Goal: Information Seeking & Learning: Learn about a topic

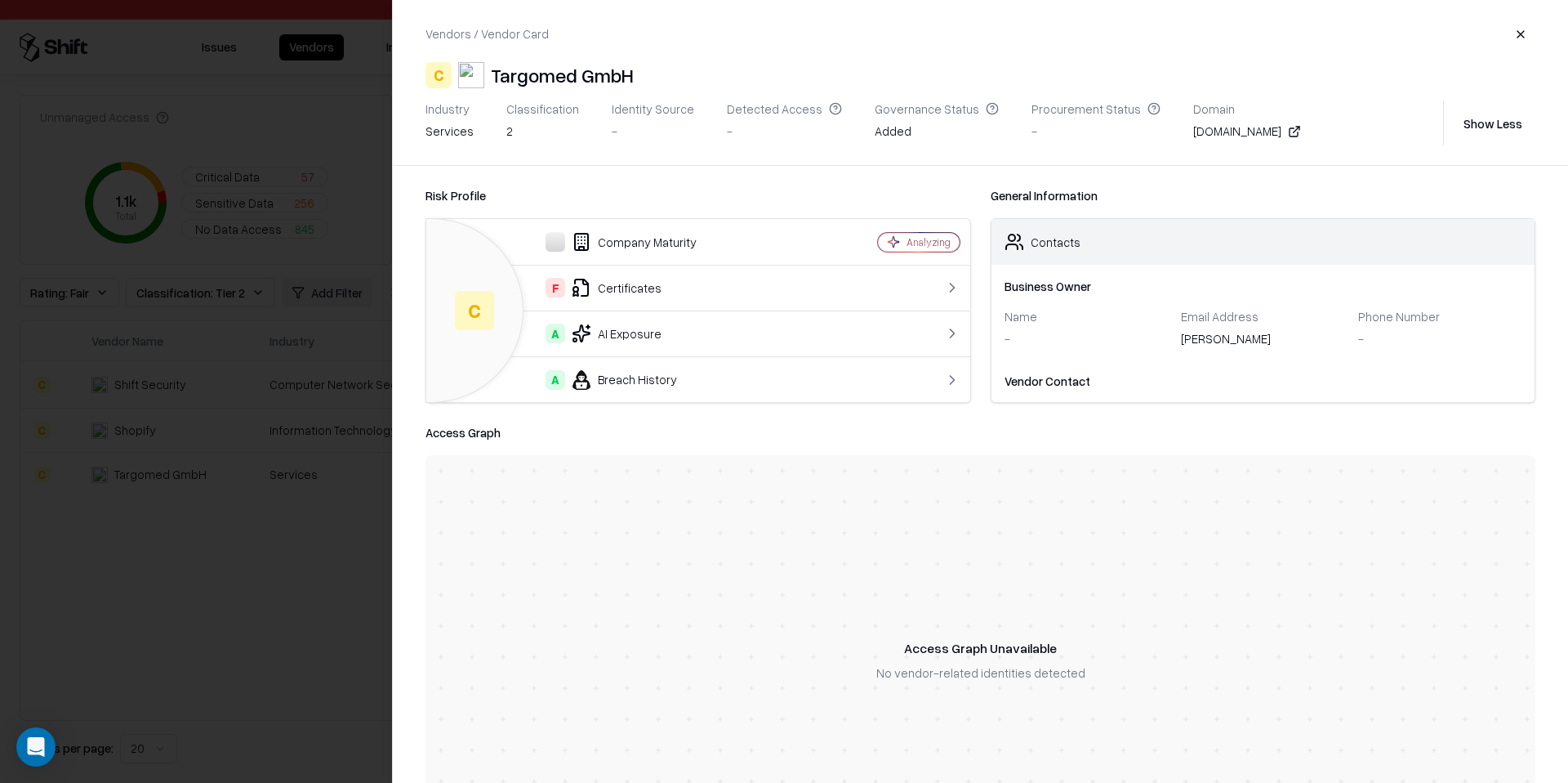
click at [334, 514] on div at bounding box center [784, 391] width 1568 height 783
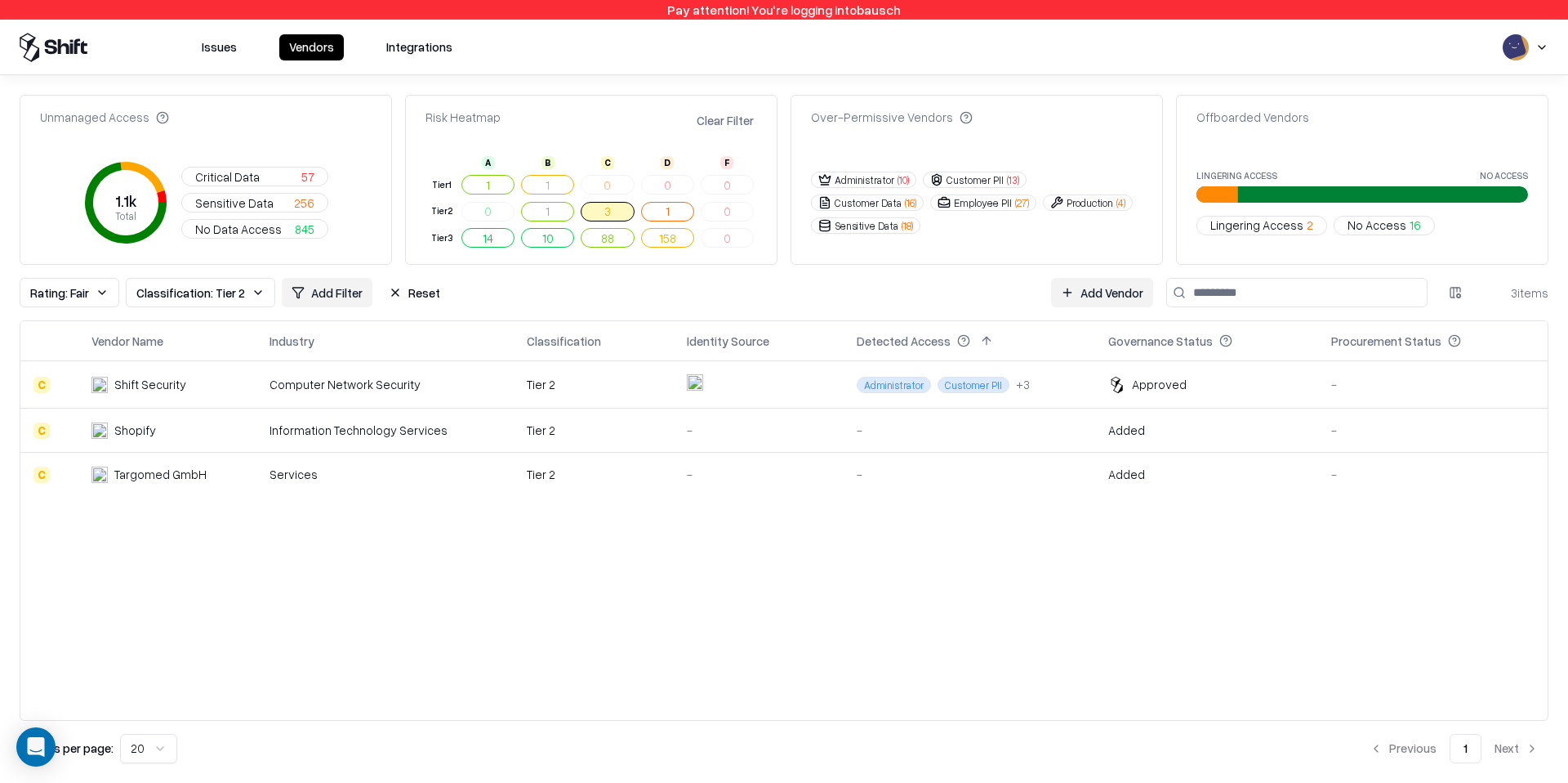
click at [370, 426] on div "Information Technology Services" at bounding box center [385, 430] width 231 height 17
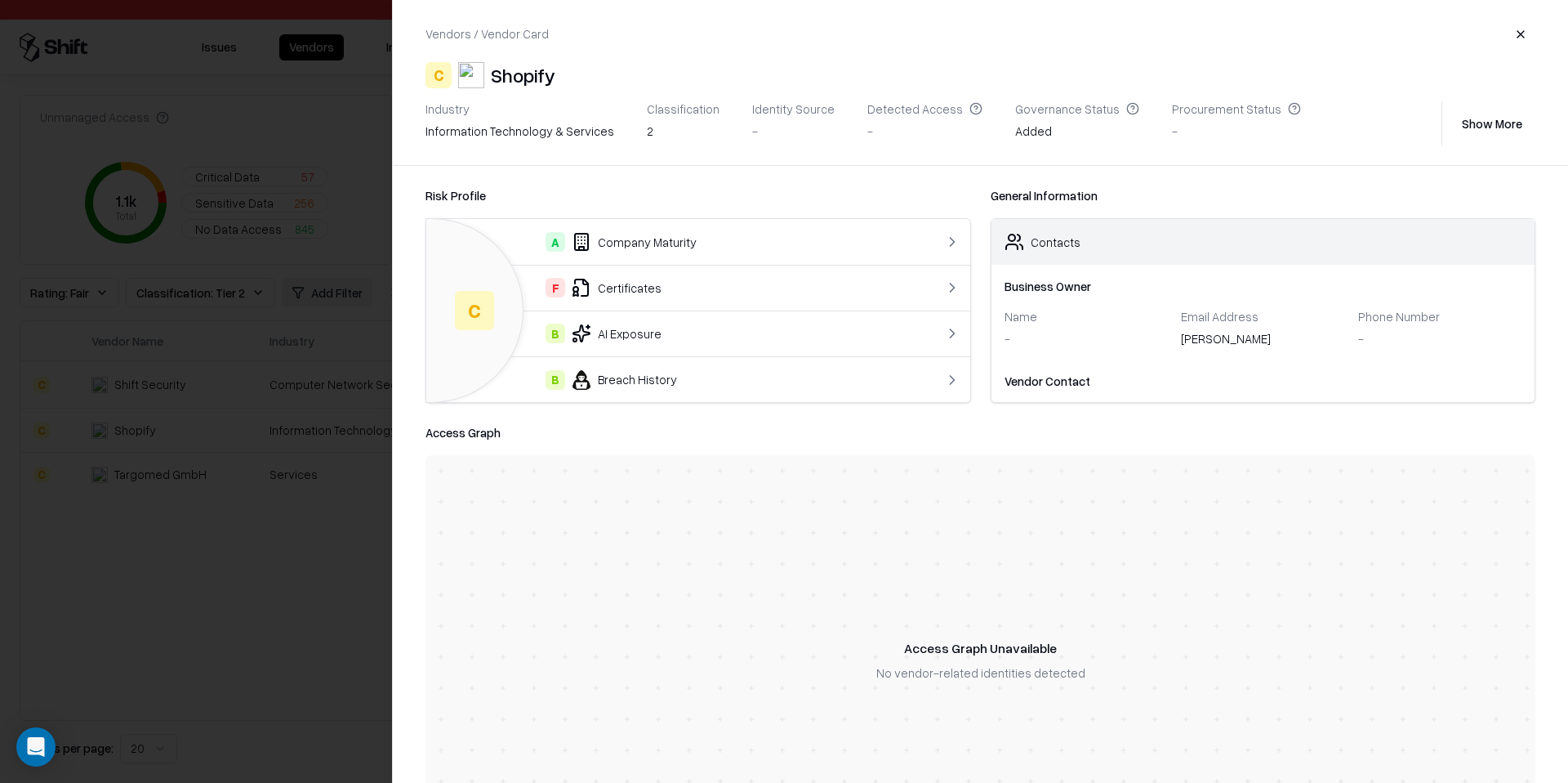
click at [261, 589] on div at bounding box center [784, 391] width 1568 height 783
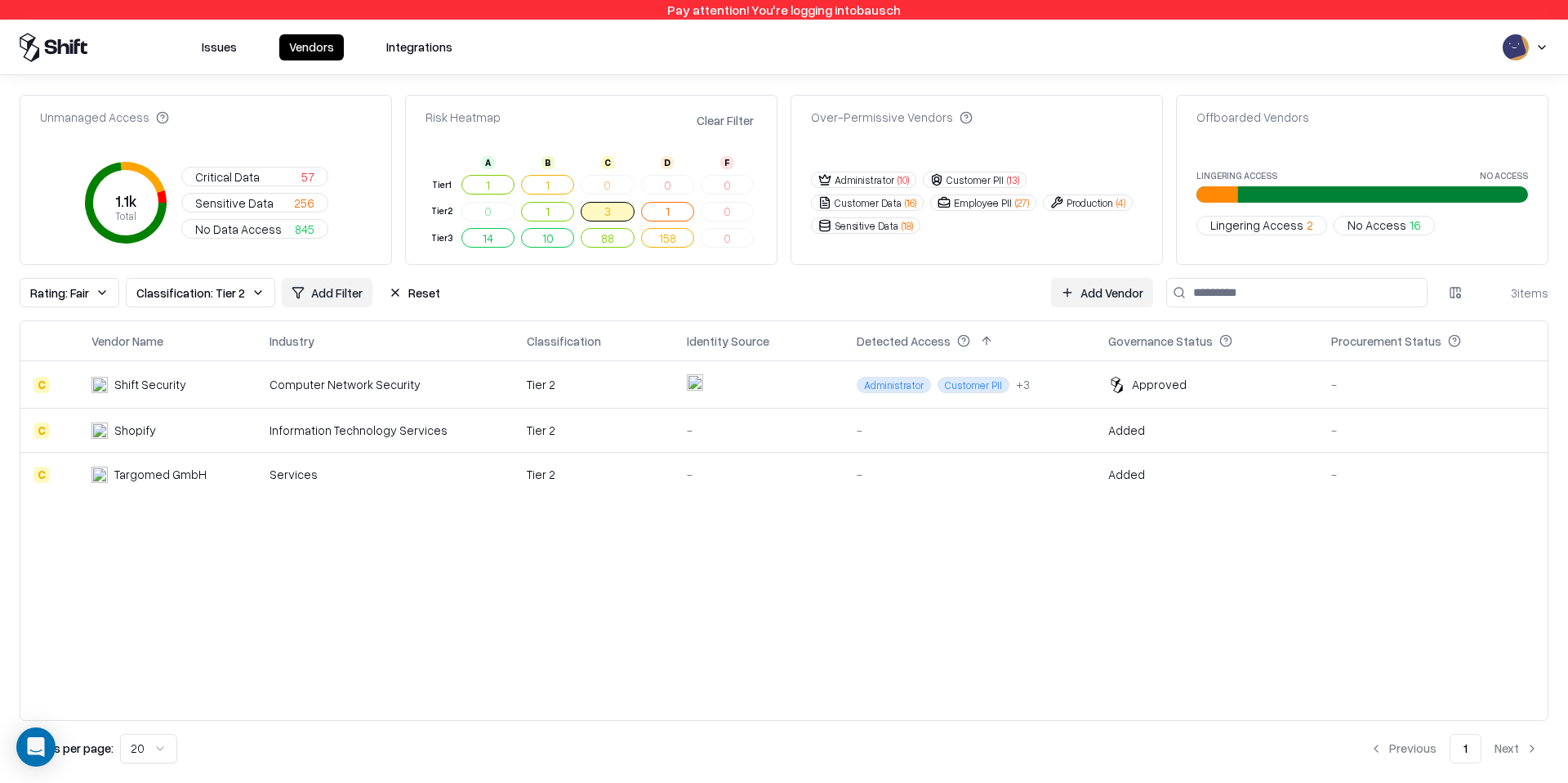
click at [364, 374] on td "Computer Network Security" at bounding box center [385, 383] width 257 height 48
click at [327, 430] on div "Information Technology Services" at bounding box center [385, 430] width 231 height 17
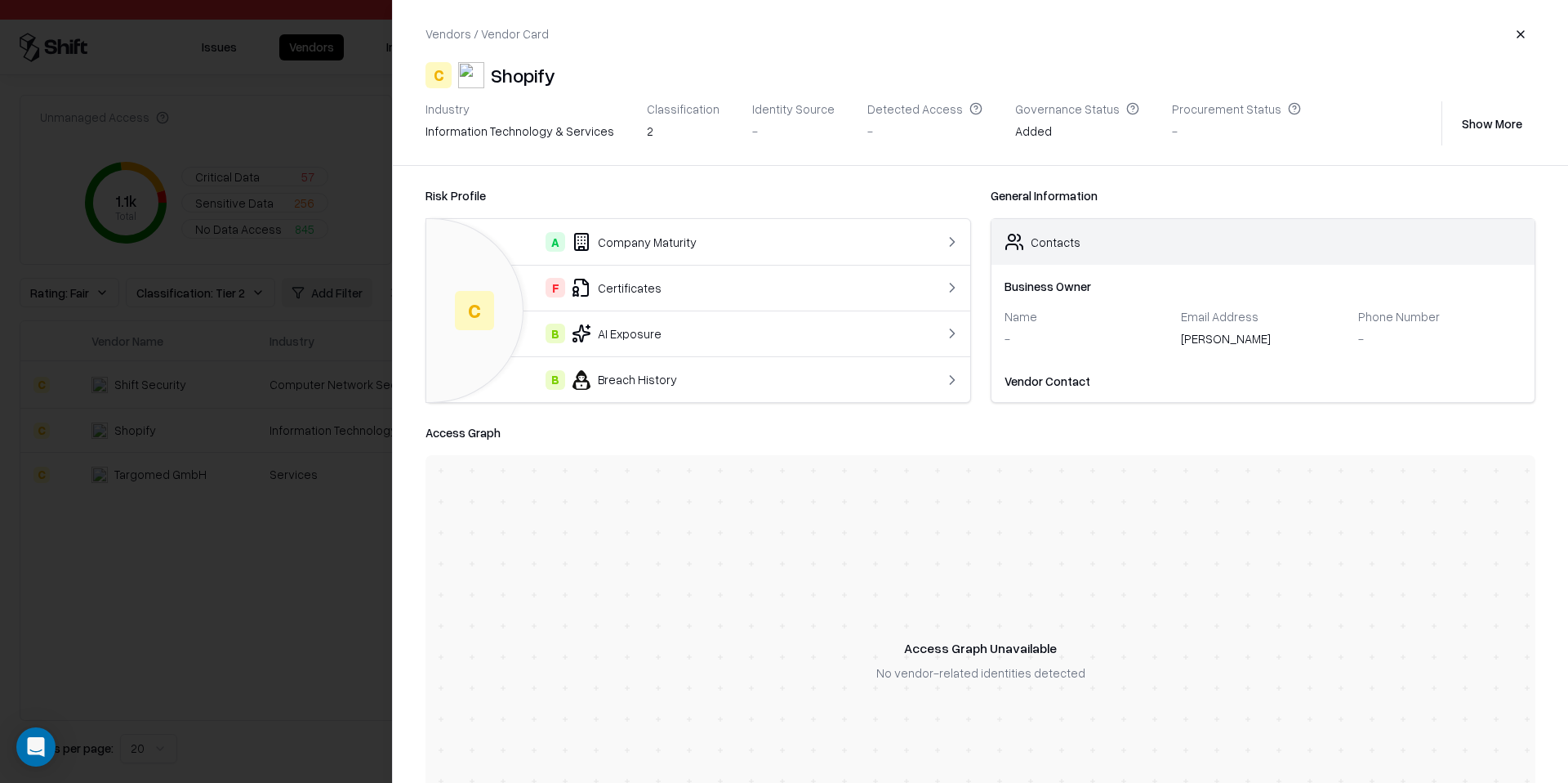
click at [652, 290] on div "F Certificates" at bounding box center [667, 287] width 457 height 20
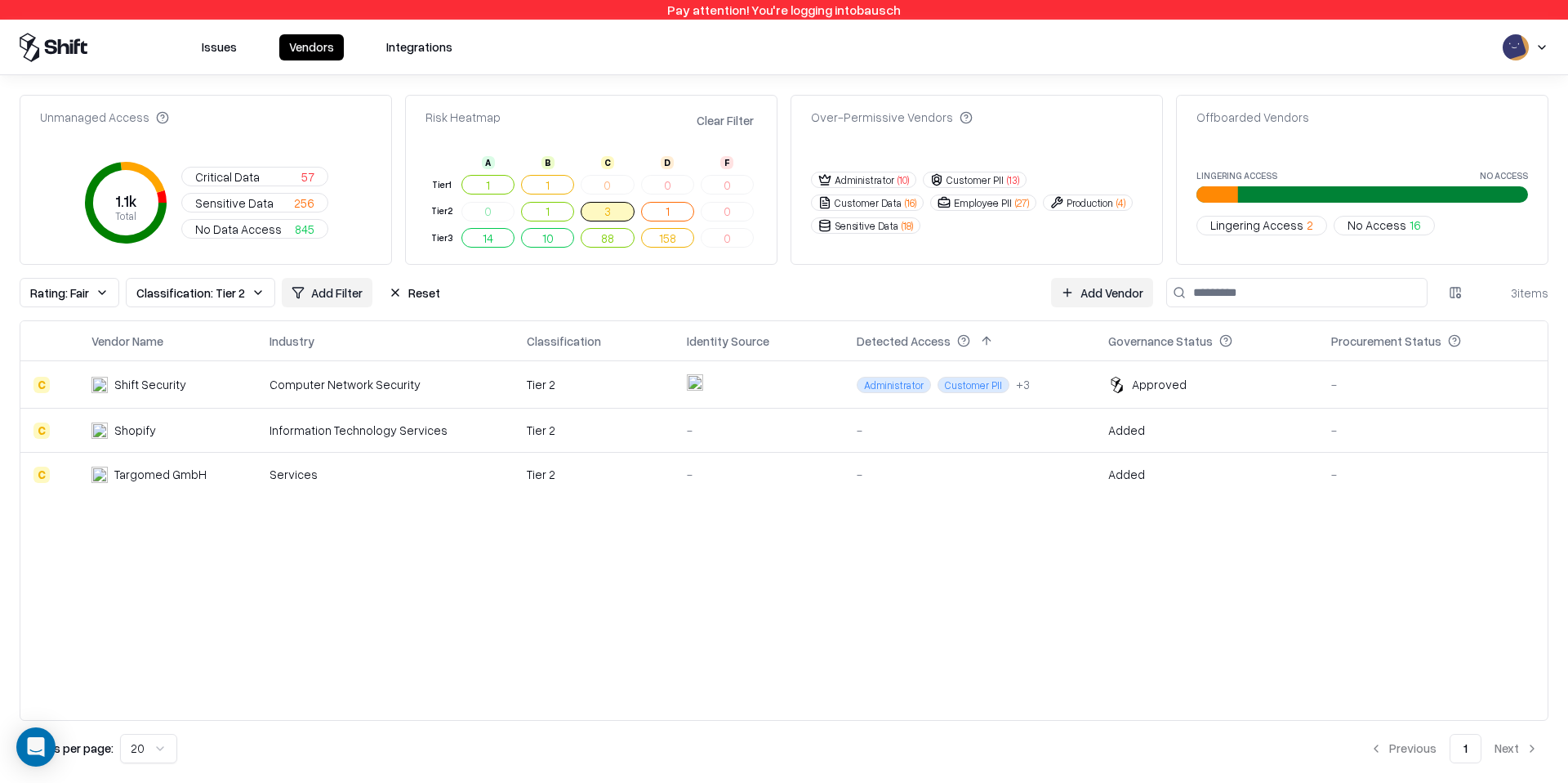
click at [151, 420] on td "Shopify" at bounding box center [166, 430] width 178 height 44
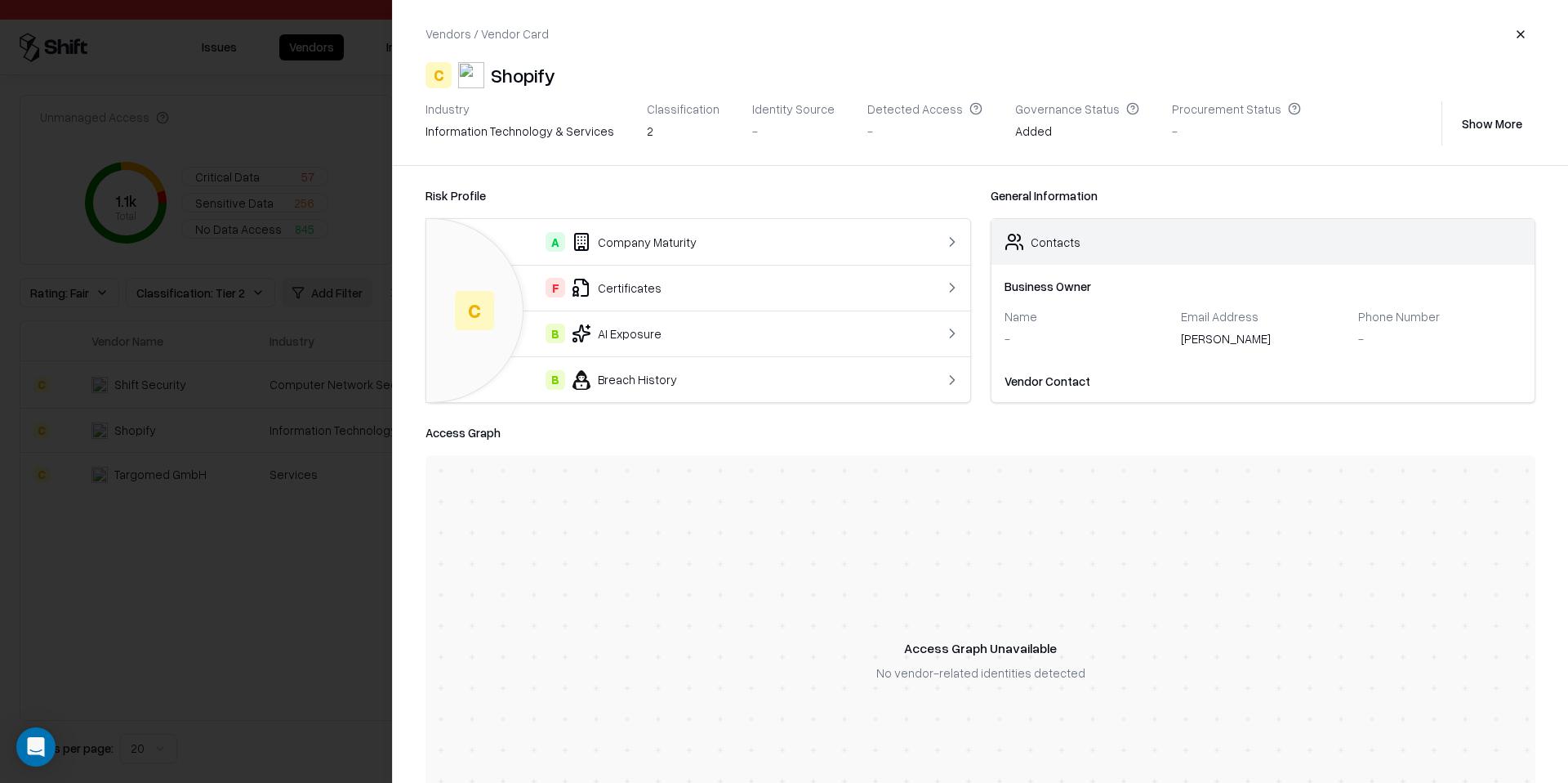
click at [1513, 121] on button "Show More" at bounding box center [1492, 123] width 87 height 29
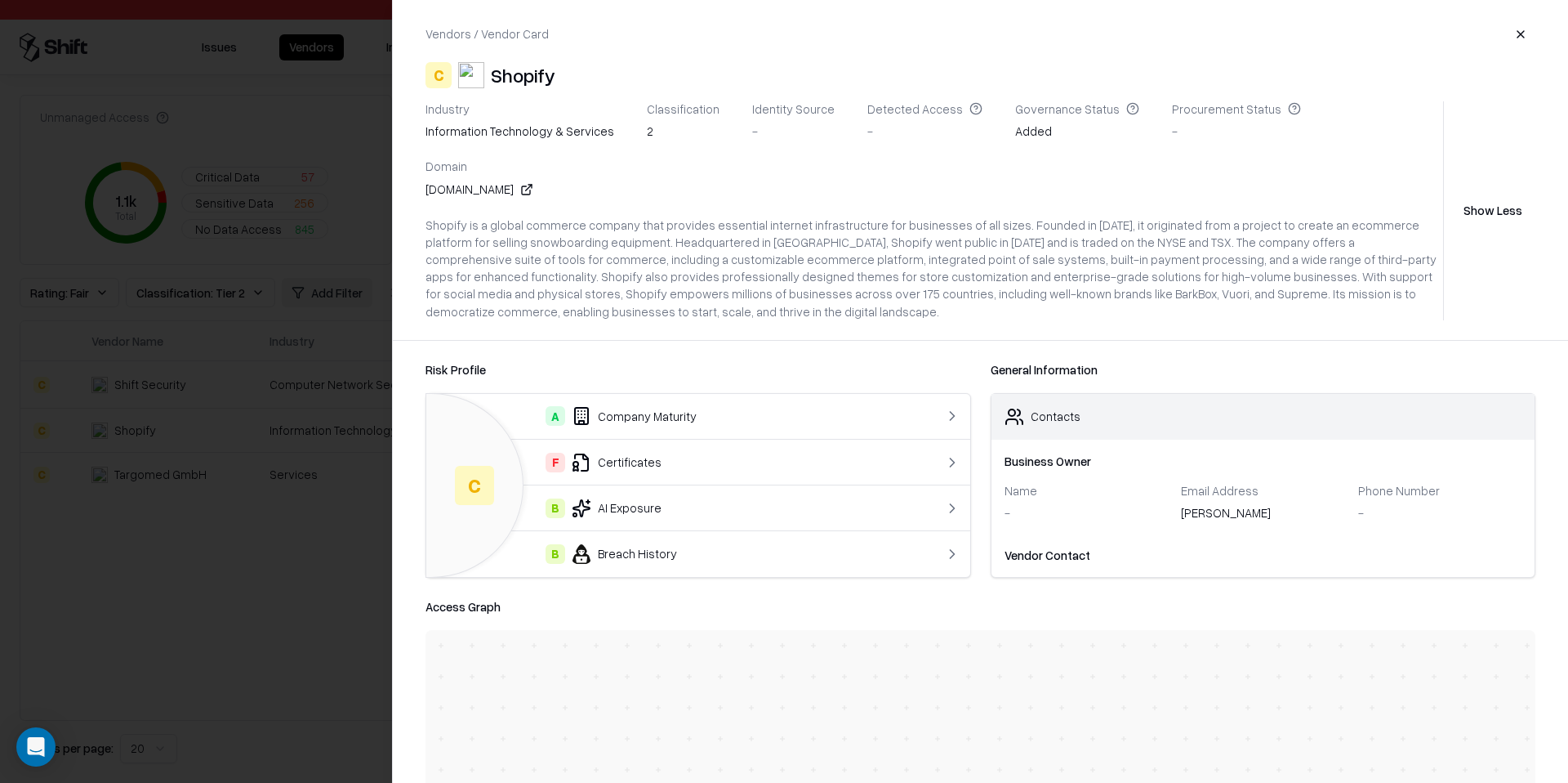
click at [533, 180] on div "shopify.com" at bounding box center [479, 189] width 107 height 17
copy div "shopify.com"
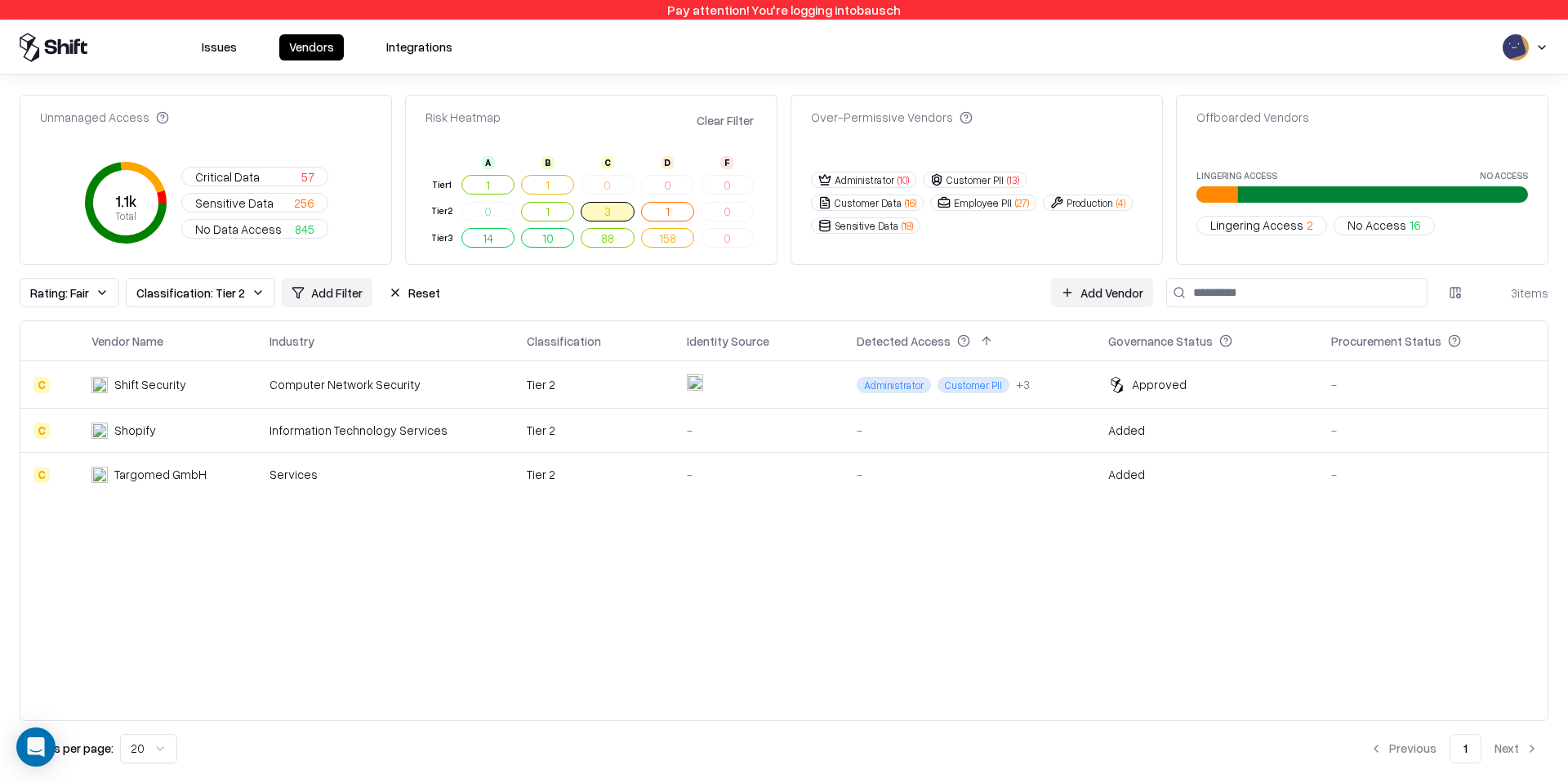
click at [394, 486] on td "Services" at bounding box center [385, 474] width 257 height 44
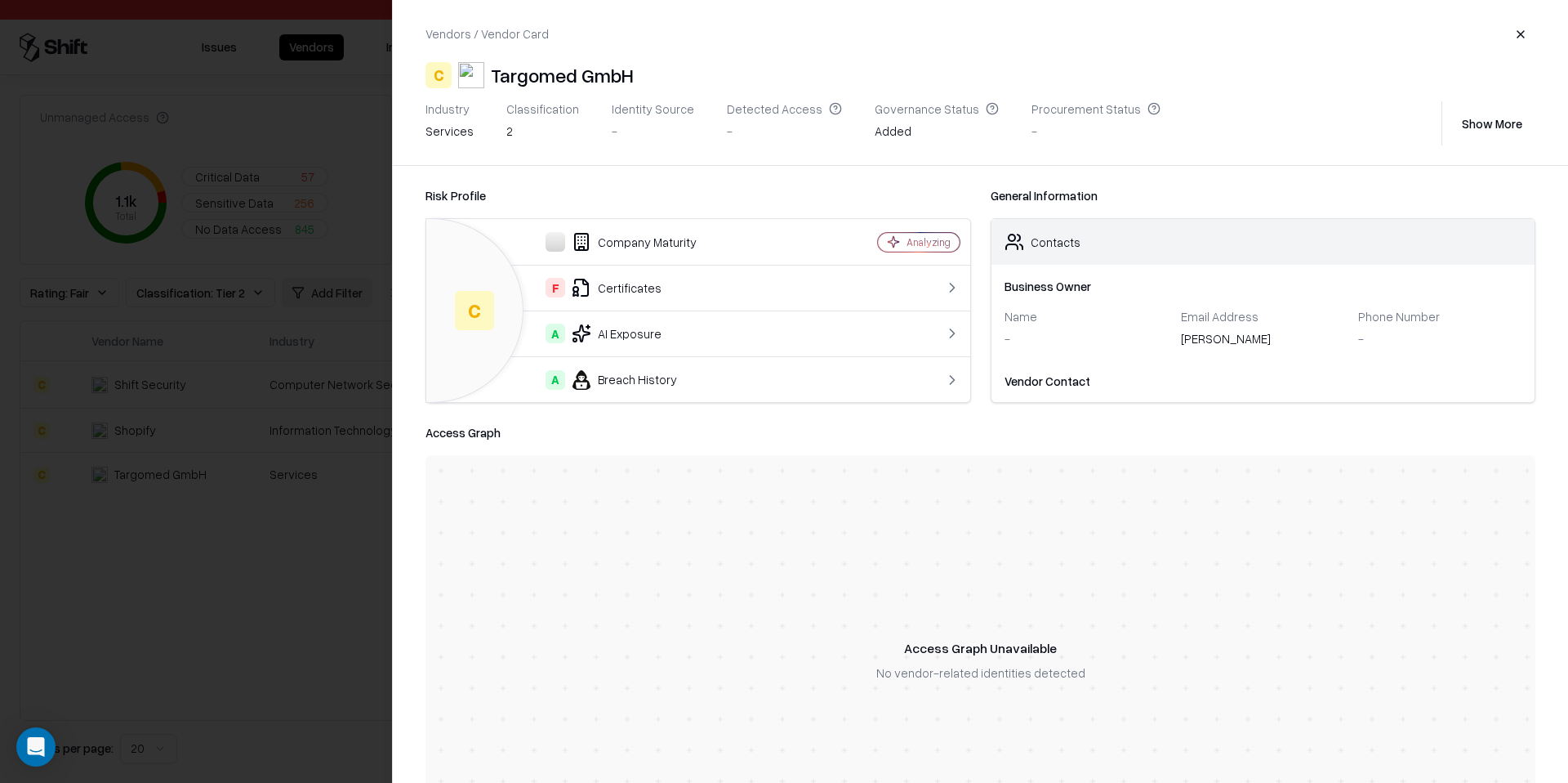
click at [1500, 121] on button "Show More" at bounding box center [1492, 123] width 87 height 29
click at [1193, 136] on div "targomed.de" at bounding box center [1246, 131] width 107 height 17
copy div "targomed.de"
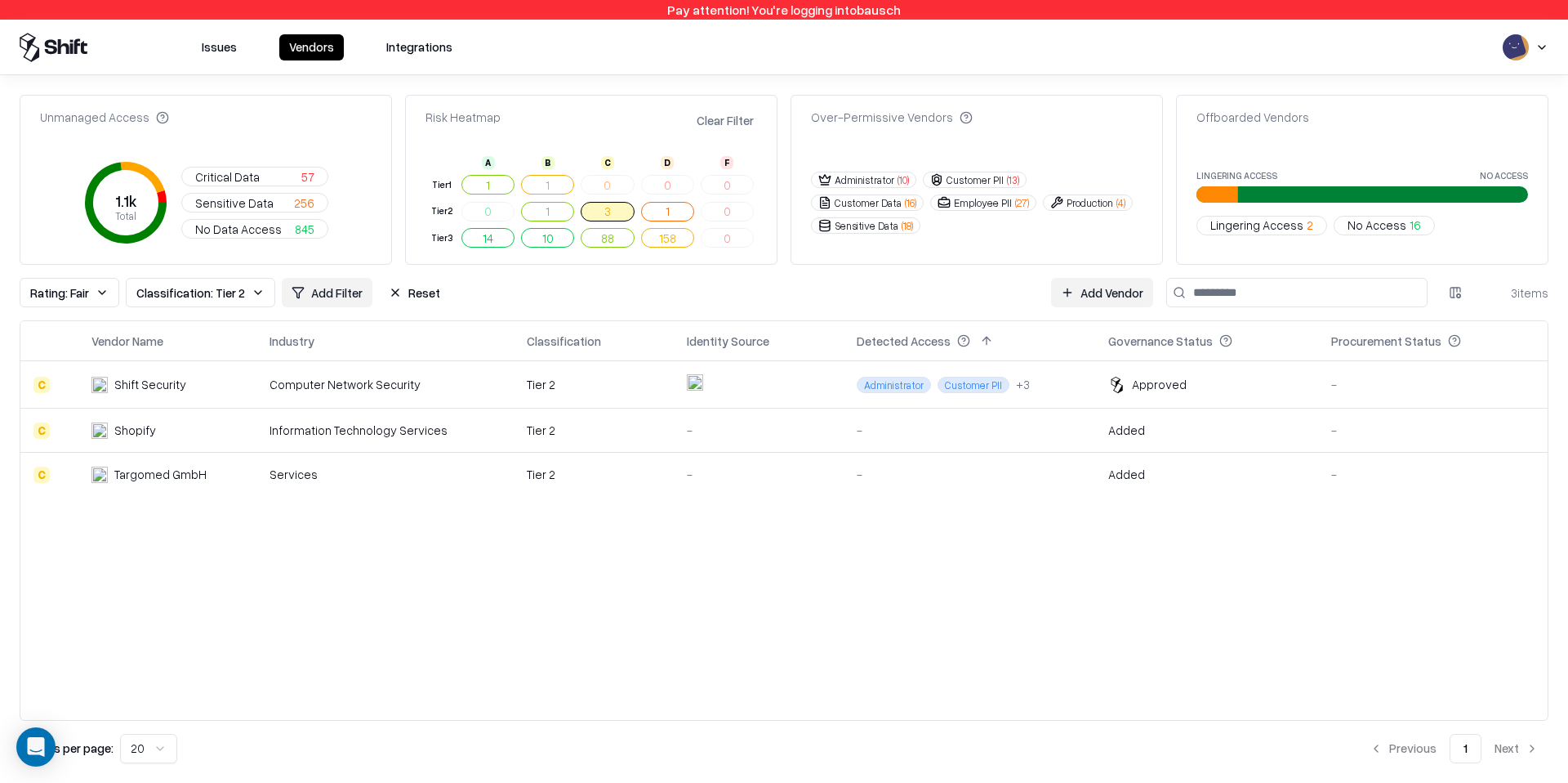
click at [693, 207] on td "1" at bounding box center [667, 211] width 60 height 27
click at [684, 207] on button "1" at bounding box center [667, 212] width 53 height 20
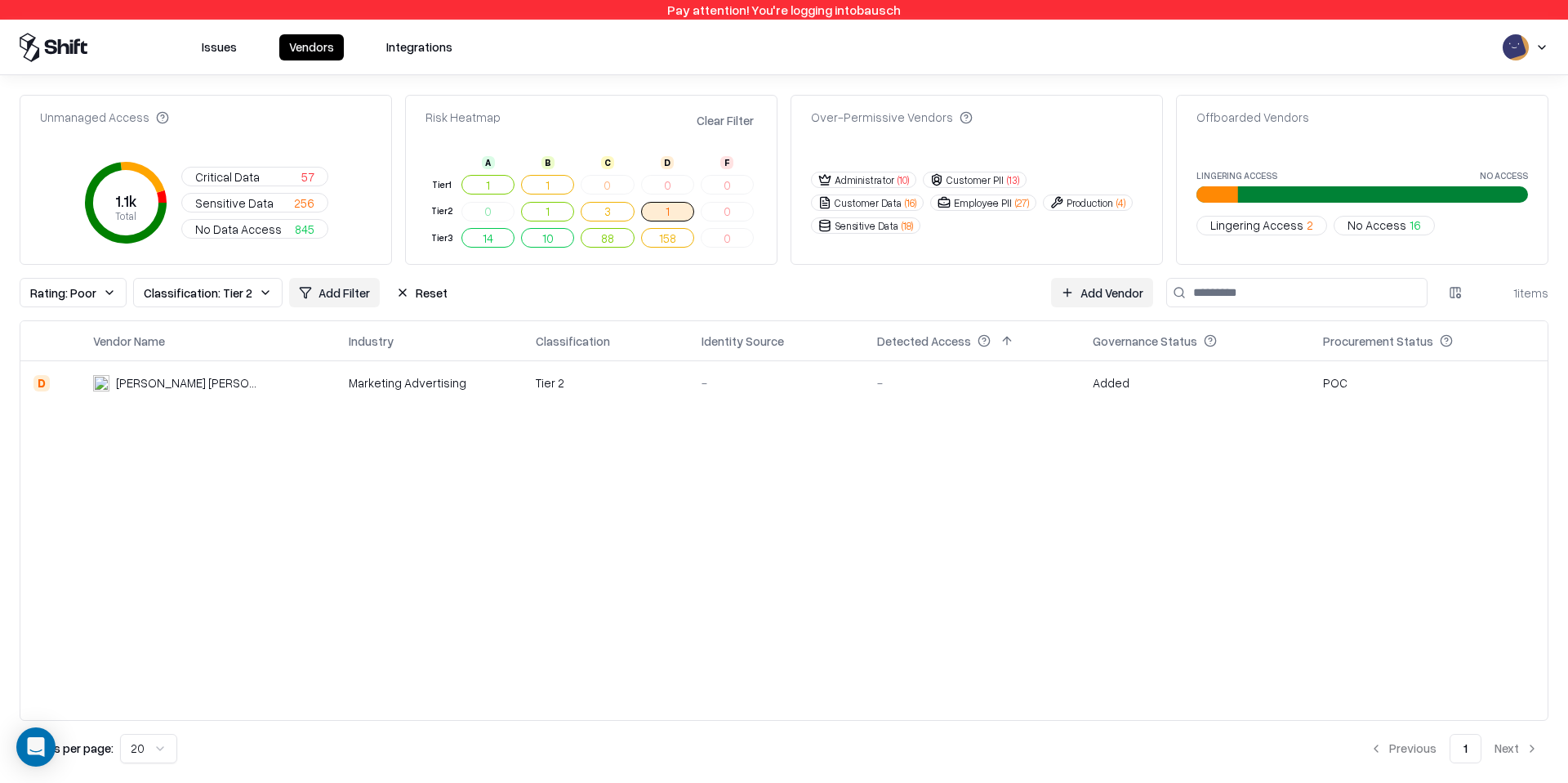
click at [239, 367] on td "Lemieux Bédard" at bounding box center [207, 382] width 256 height 44
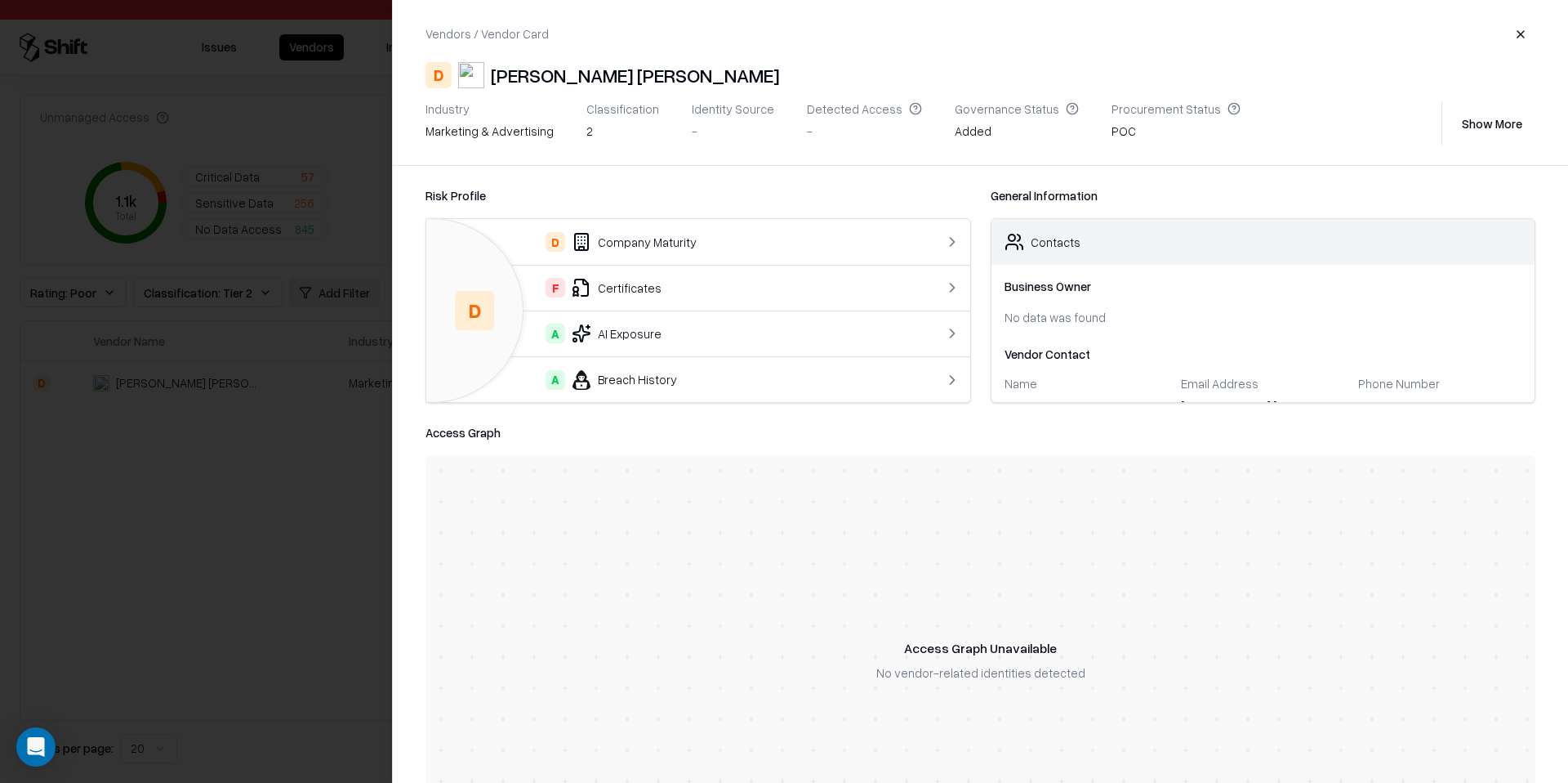
click at [895, 294] on td "F Certificates" at bounding box center [667, 287] width 483 height 46
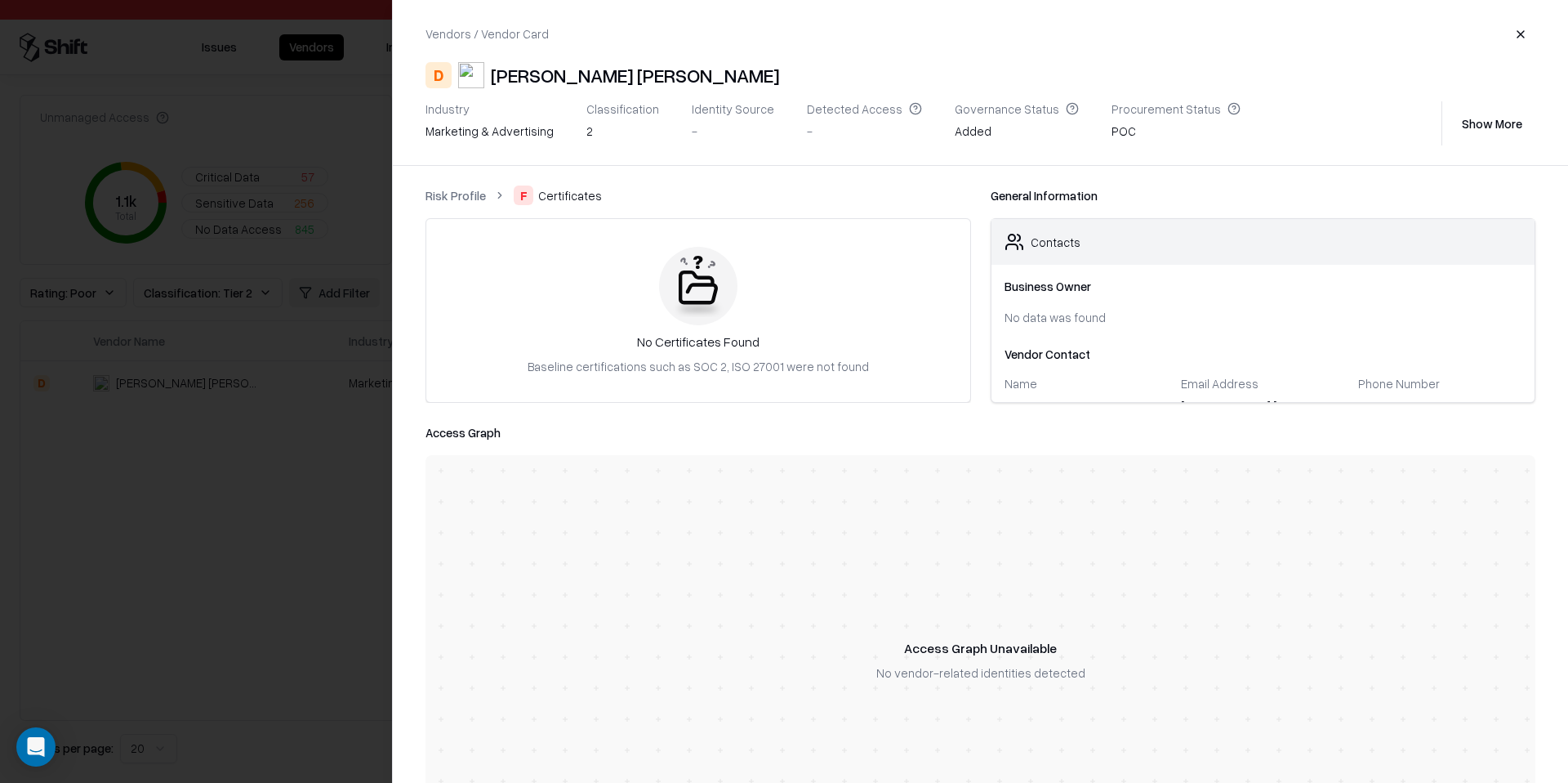
click at [1478, 121] on button "Show More" at bounding box center [1492, 123] width 87 height 29
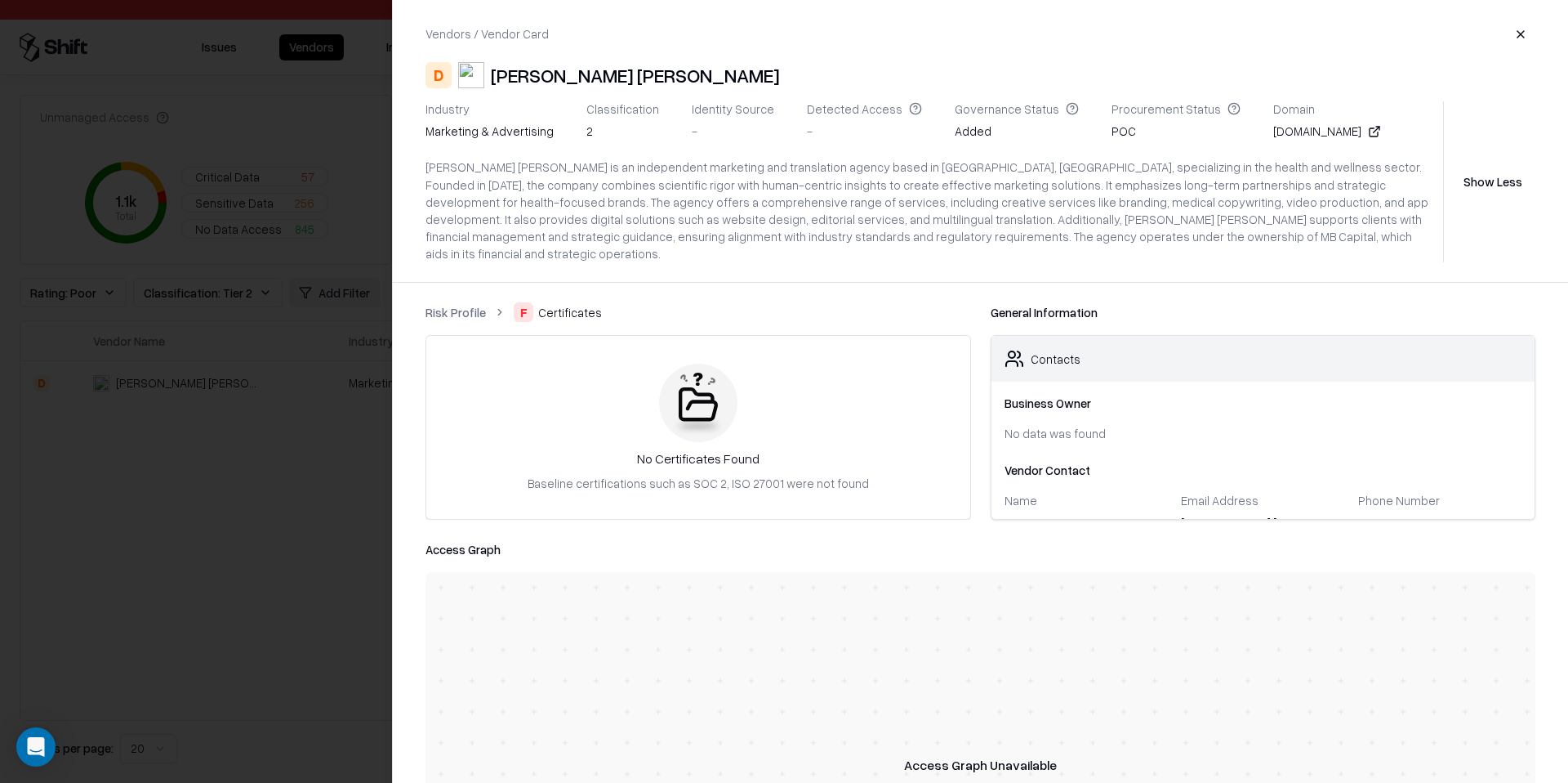
click at [1285, 126] on div "lemieuxbedard.com" at bounding box center [1327, 131] width 107 height 17
copy div "lemieuxbedard.com"
click at [172, 355] on div at bounding box center [784, 391] width 1568 height 783
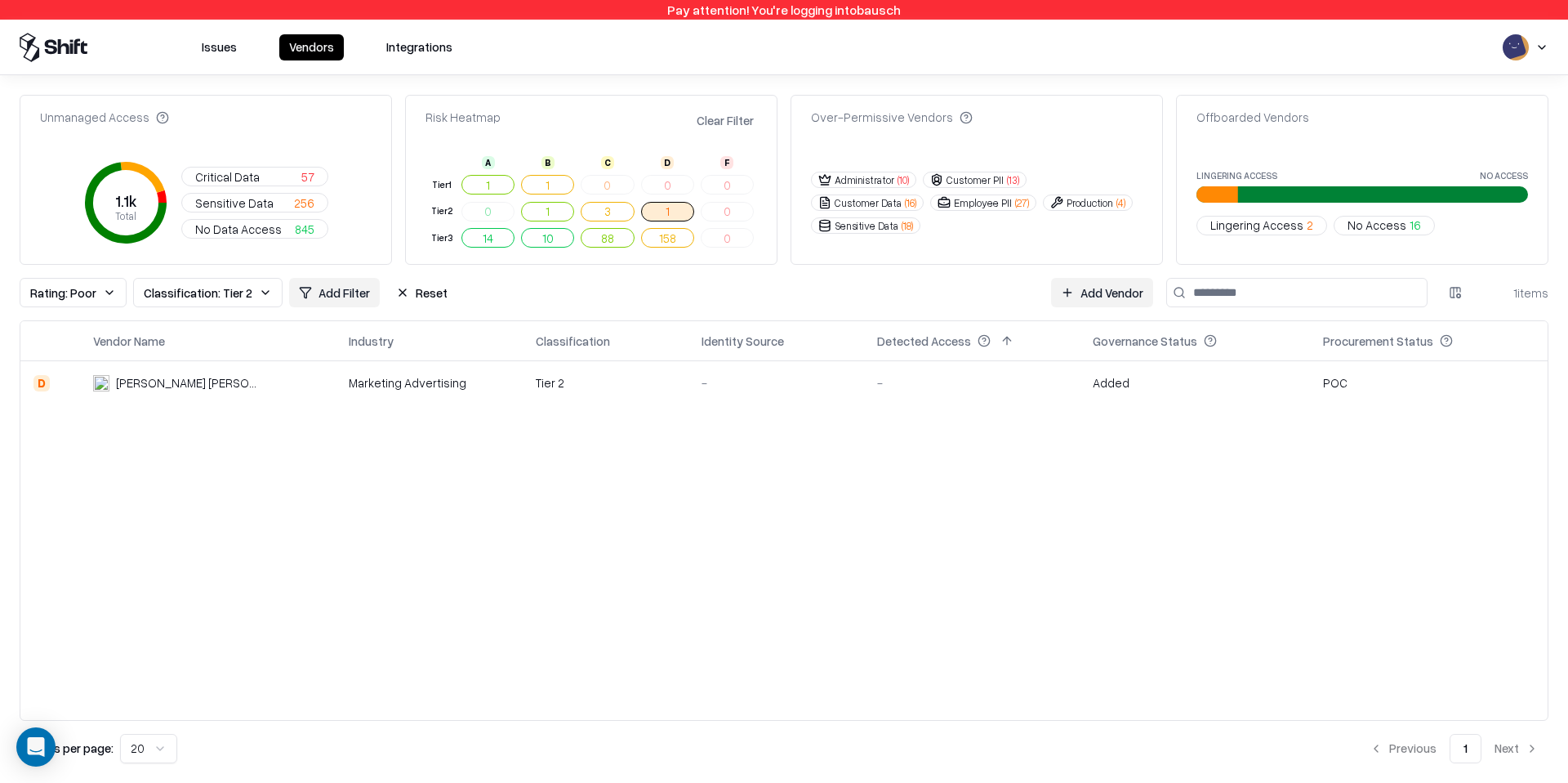
click at [908, 592] on div "Vendor Name Industry Classification Identity Source Detected Access Governance …" at bounding box center [784, 520] width 1529 height 401
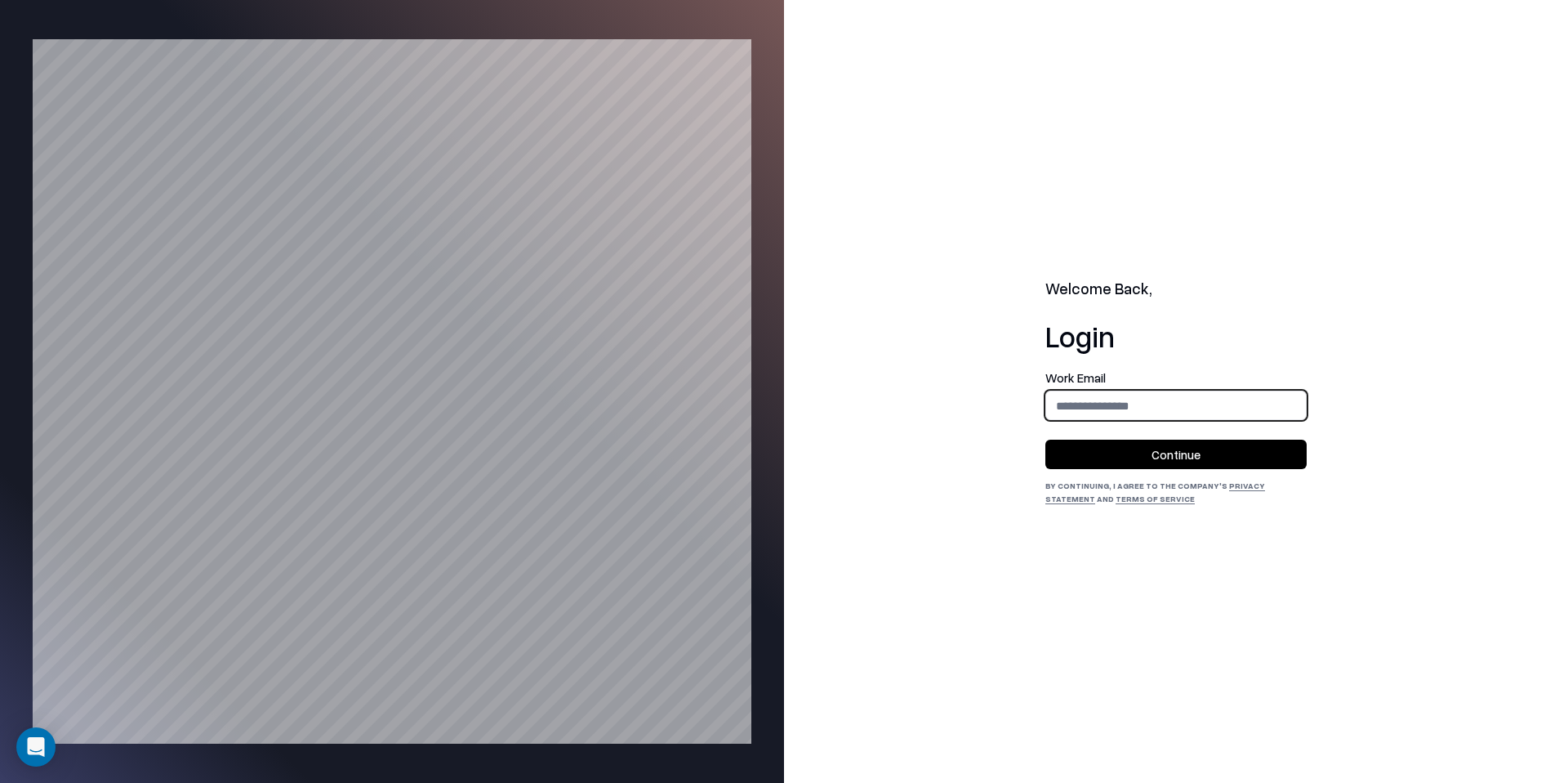
click at [1167, 418] on input "email" at bounding box center [1176, 405] width 260 height 30
type input "**********"
click at [1179, 442] on button "Continue" at bounding box center [1175, 454] width 261 height 29
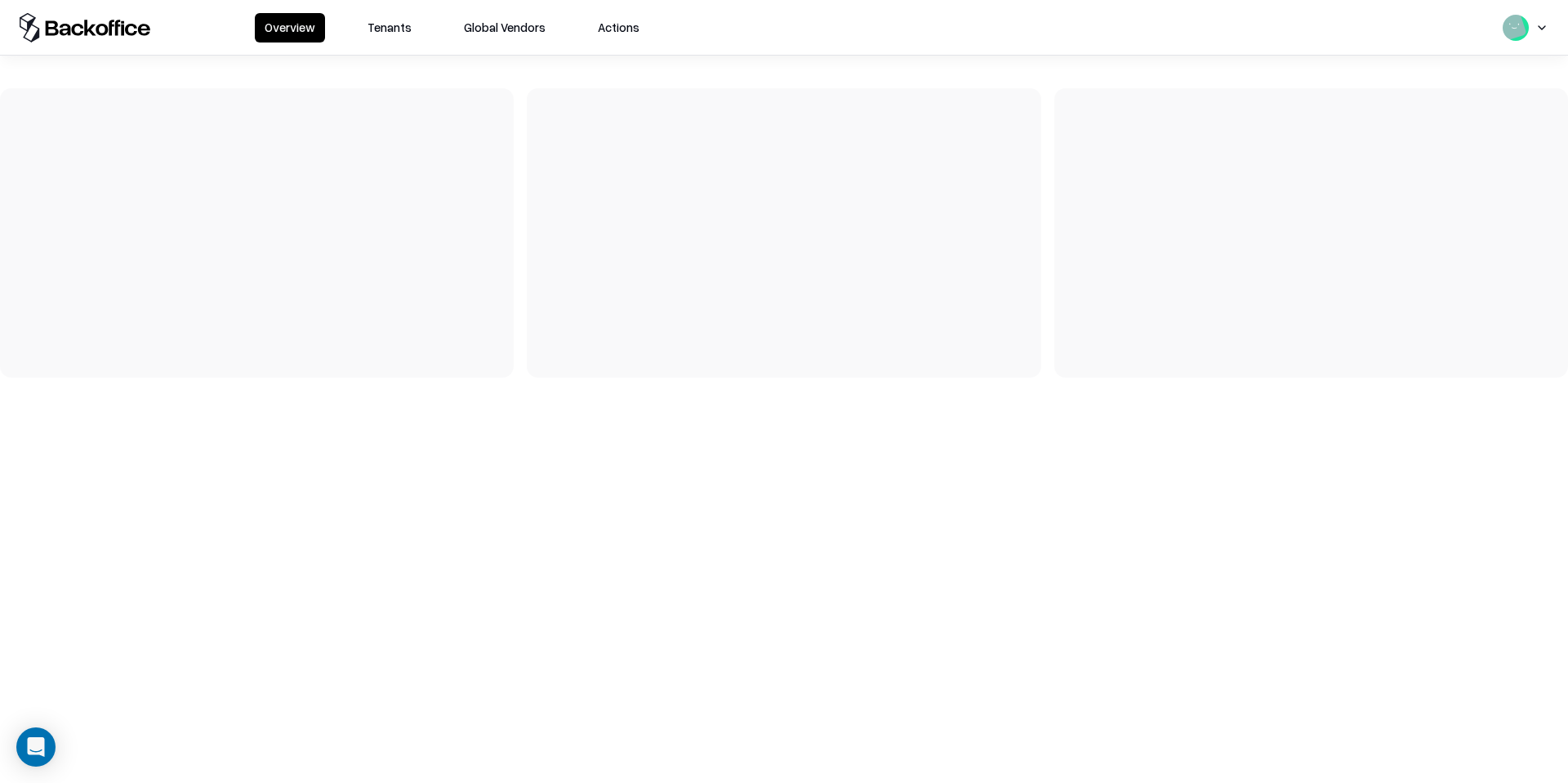
click at [398, 27] on button "Tenants" at bounding box center [389, 28] width 63 height 29
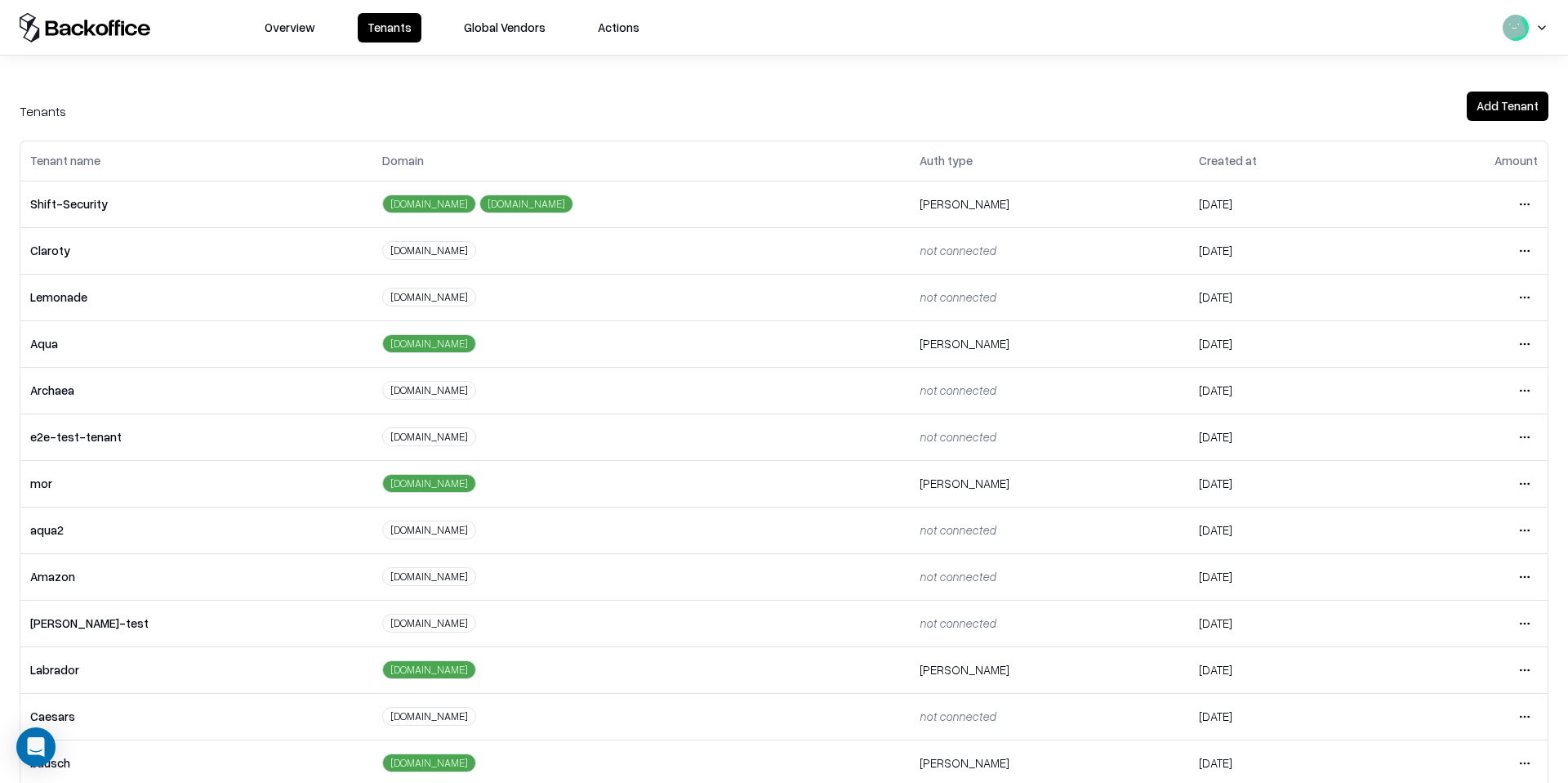
scroll to position [162, 0]
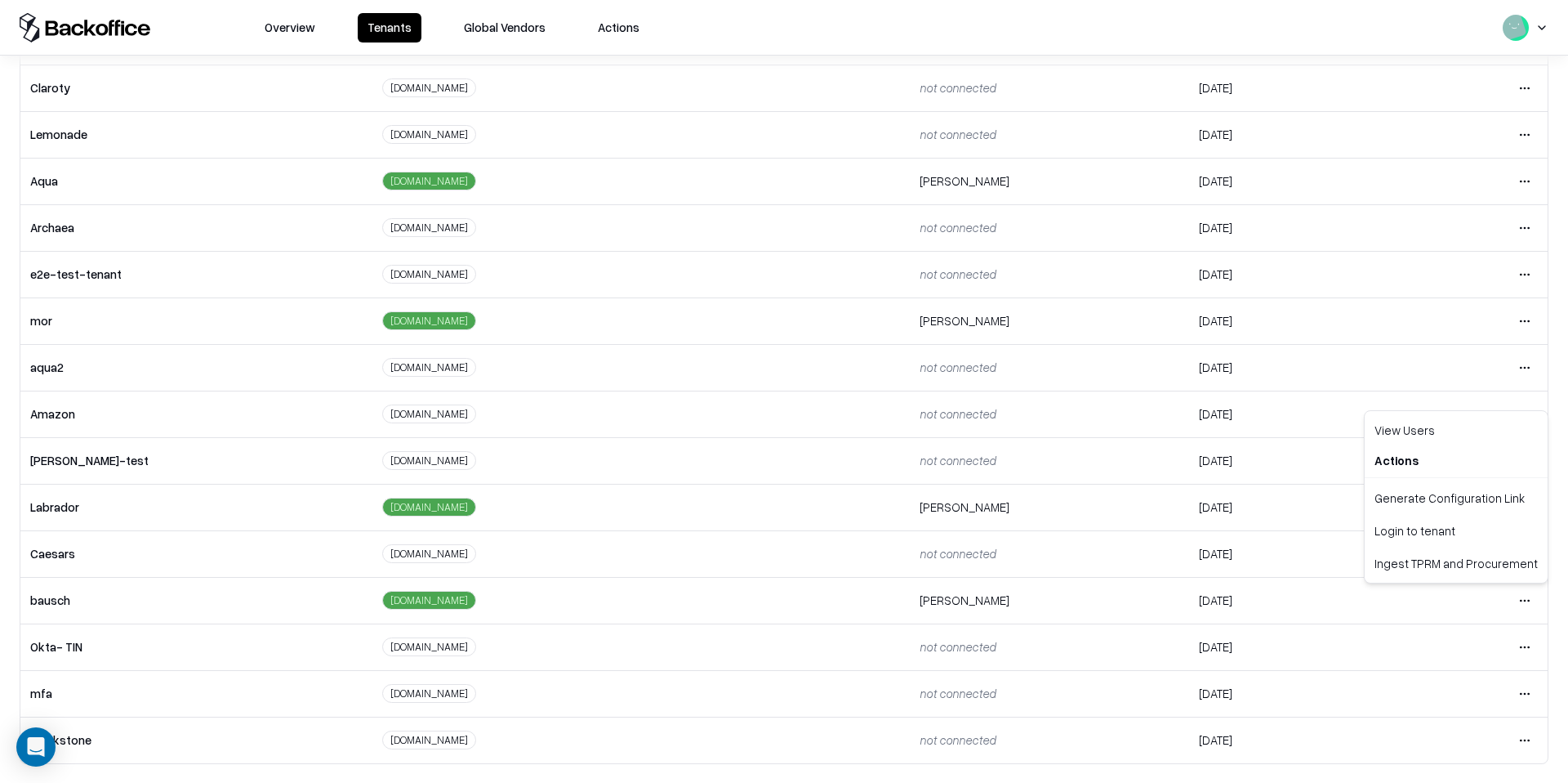
click at [1526, 597] on html "Overview Tenants Global Vendors Actions Tenants Add Tenant Tenant name Domain A…" at bounding box center [784, 391] width 1568 height 783
click at [1428, 534] on div "Login to tenant" at bounding box center [1456, 531] width 177 height 33
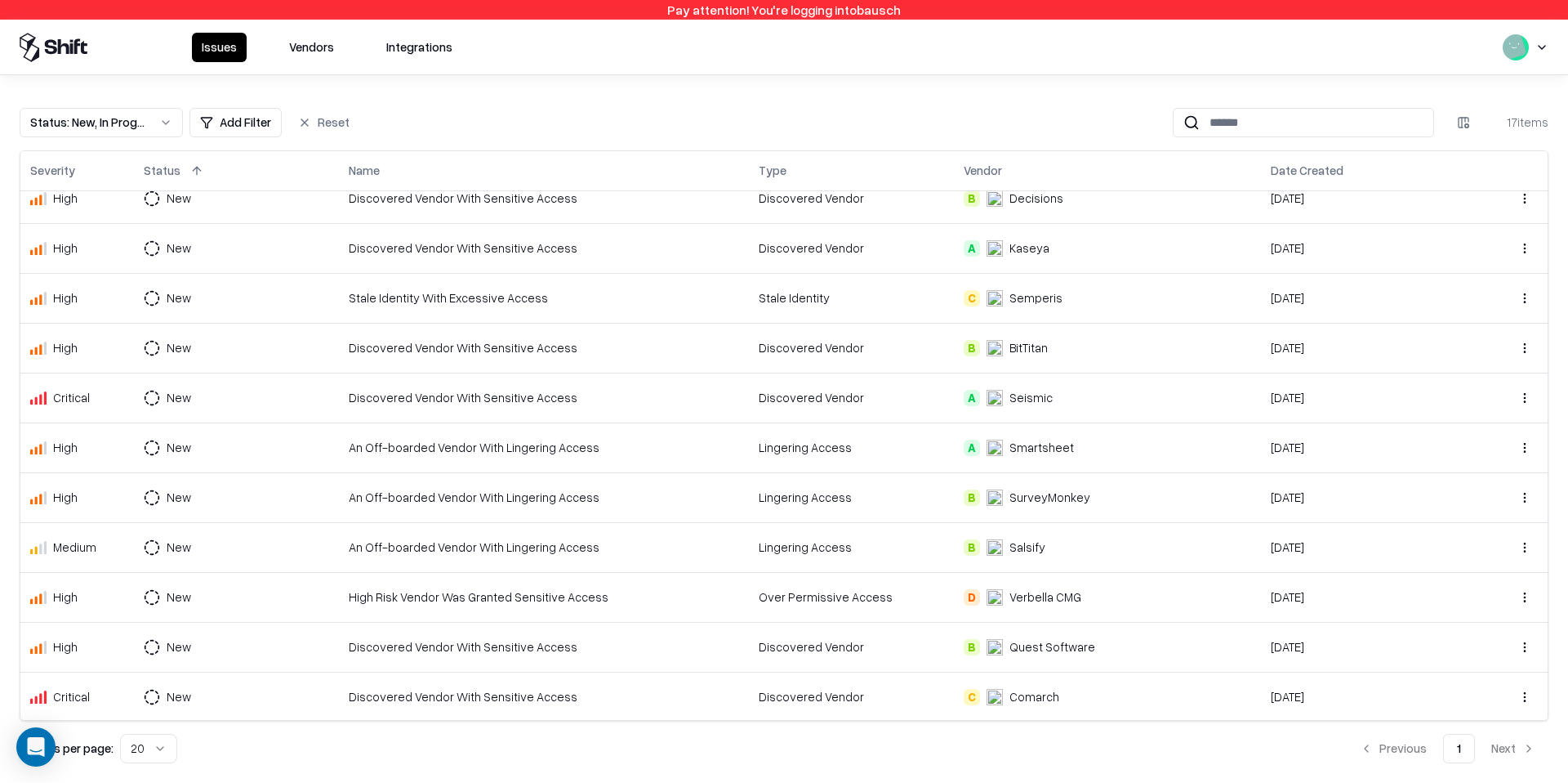
scroll to position [317, 0]
click at [570, 560] on td "An Off-boarded Vendor With Lingering Access" at bounding box center [543, 545] width 410 height 49
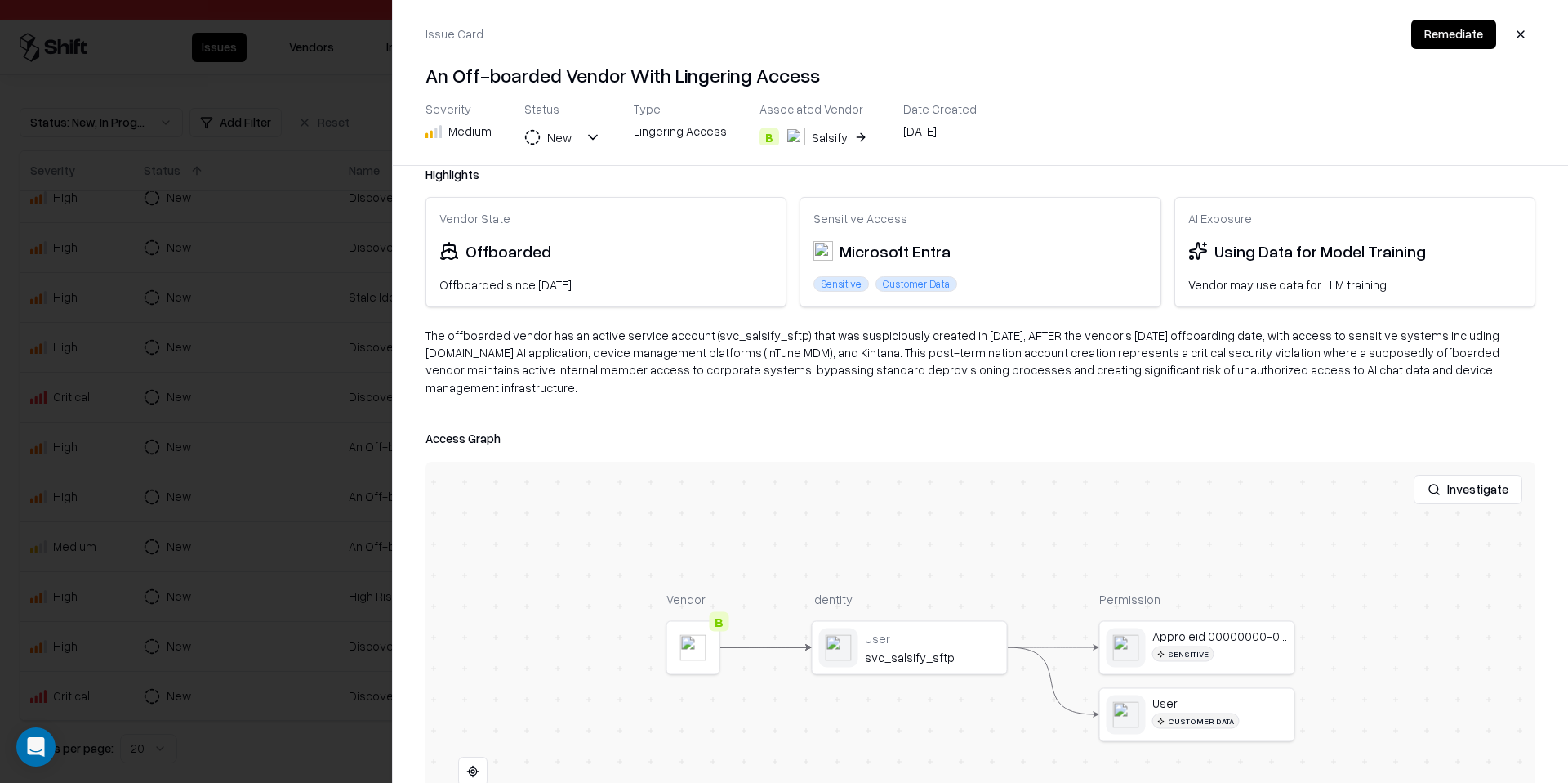
scroll to position [21, 0]
click at [0, 0] on div at bounding box center [0, 0] width 0 height 0
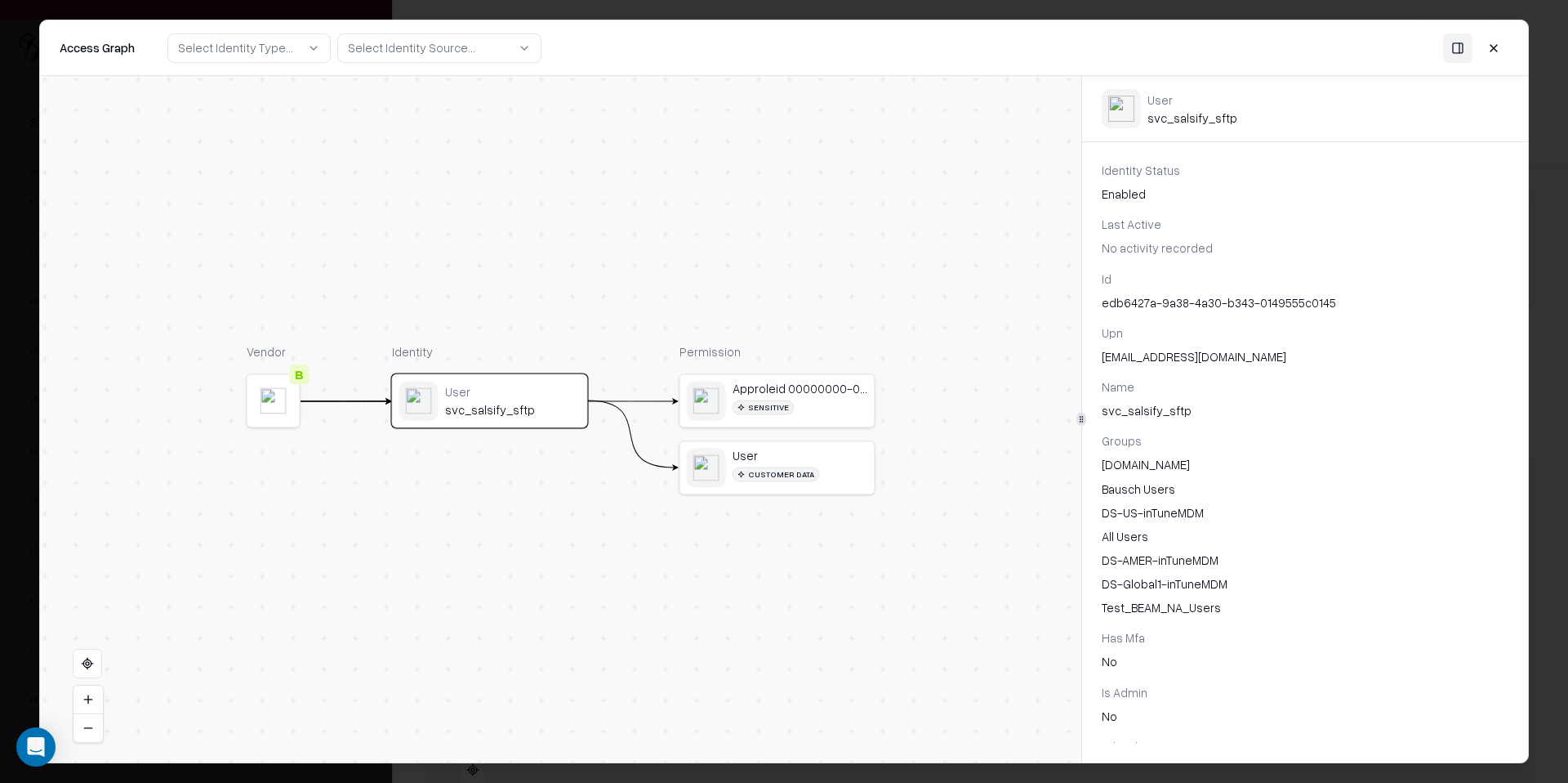
click at [811, 480] on div "Customer Data" at bounding box center [779, 474] width 94 height 16
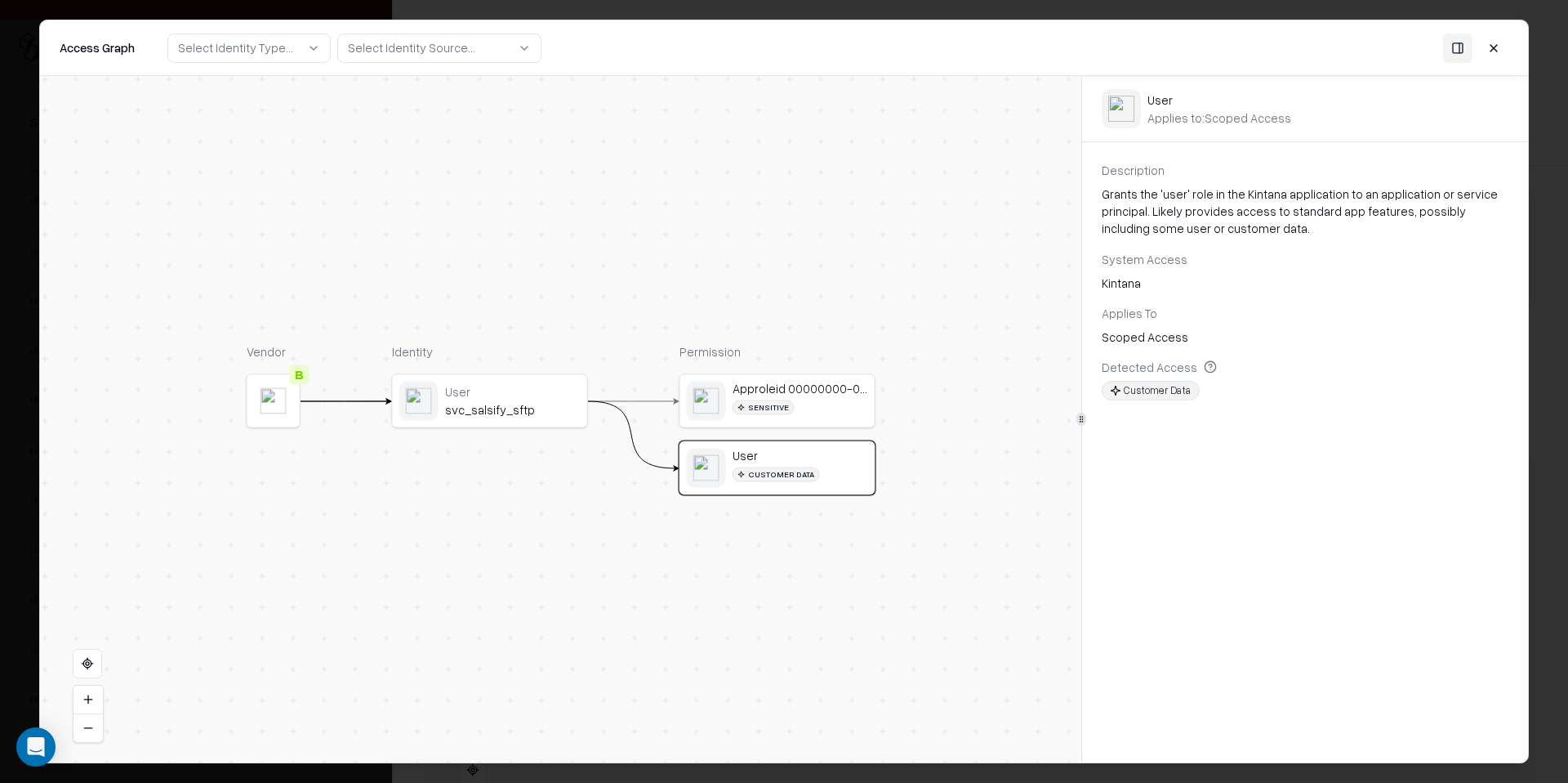
click at [813, 401] on div "Sensitive" at bounding box center [800, 408] width 135 height 16
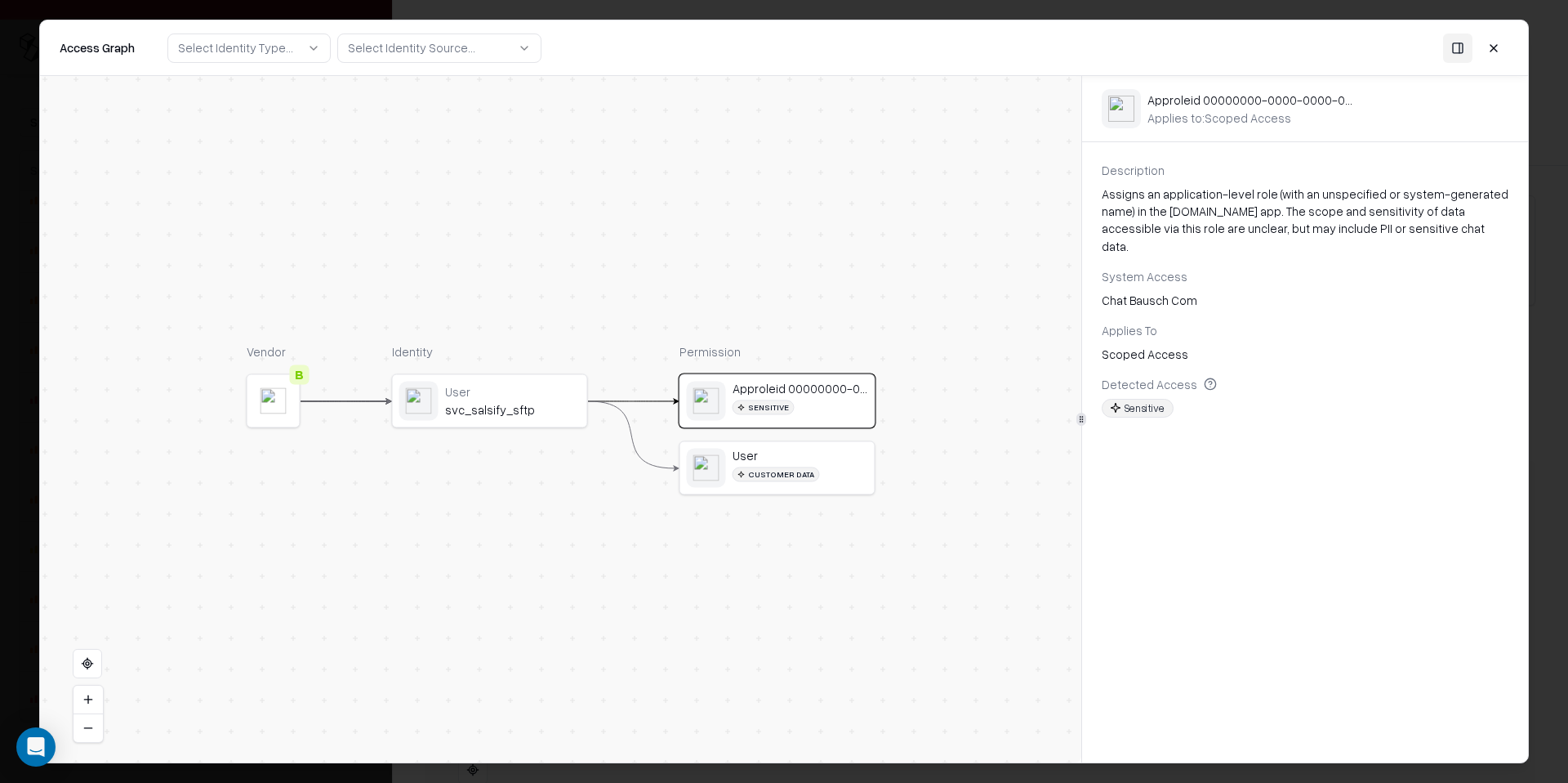
click at [810, 456] on div "User" at bounding box center [800, 455] width 135 height 15
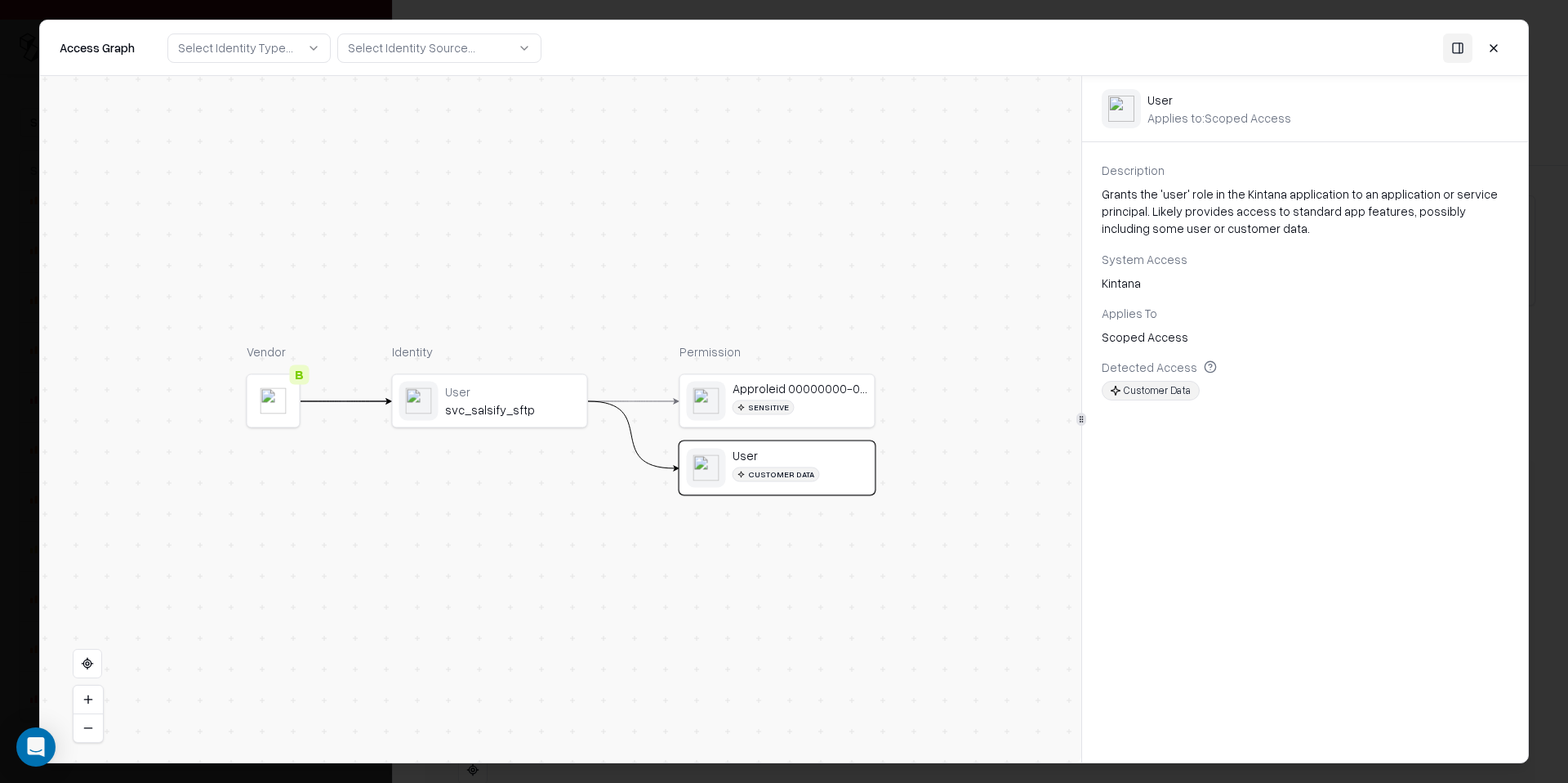
click at [813, 392] on div "Approleid 00000000-0000-0000-0000-000000000000" at bounding box center [800, 388] width 135 height 15
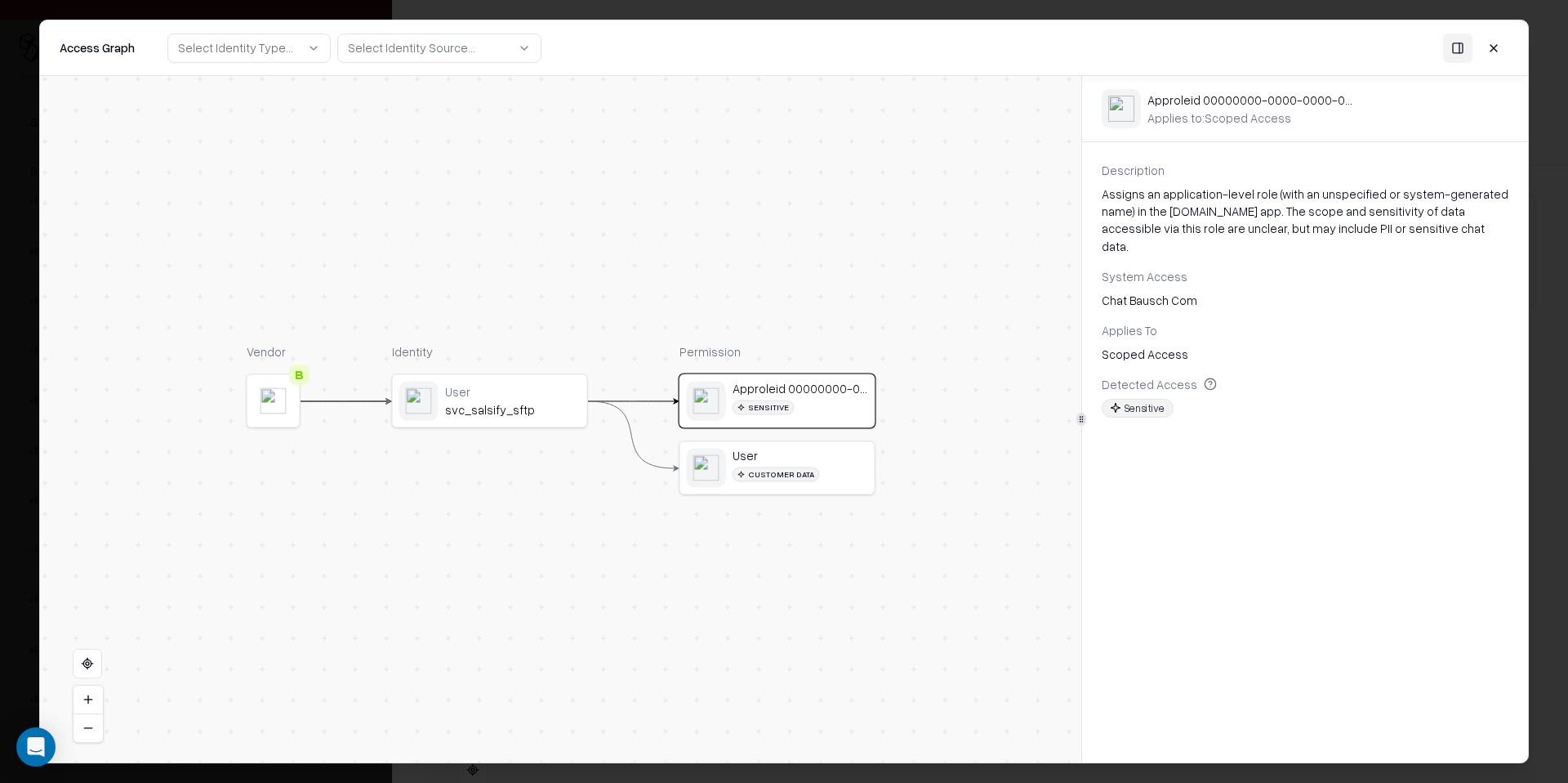
click at [822, 459] on div "User" at bounding box center [800, 455] width 135 height 15
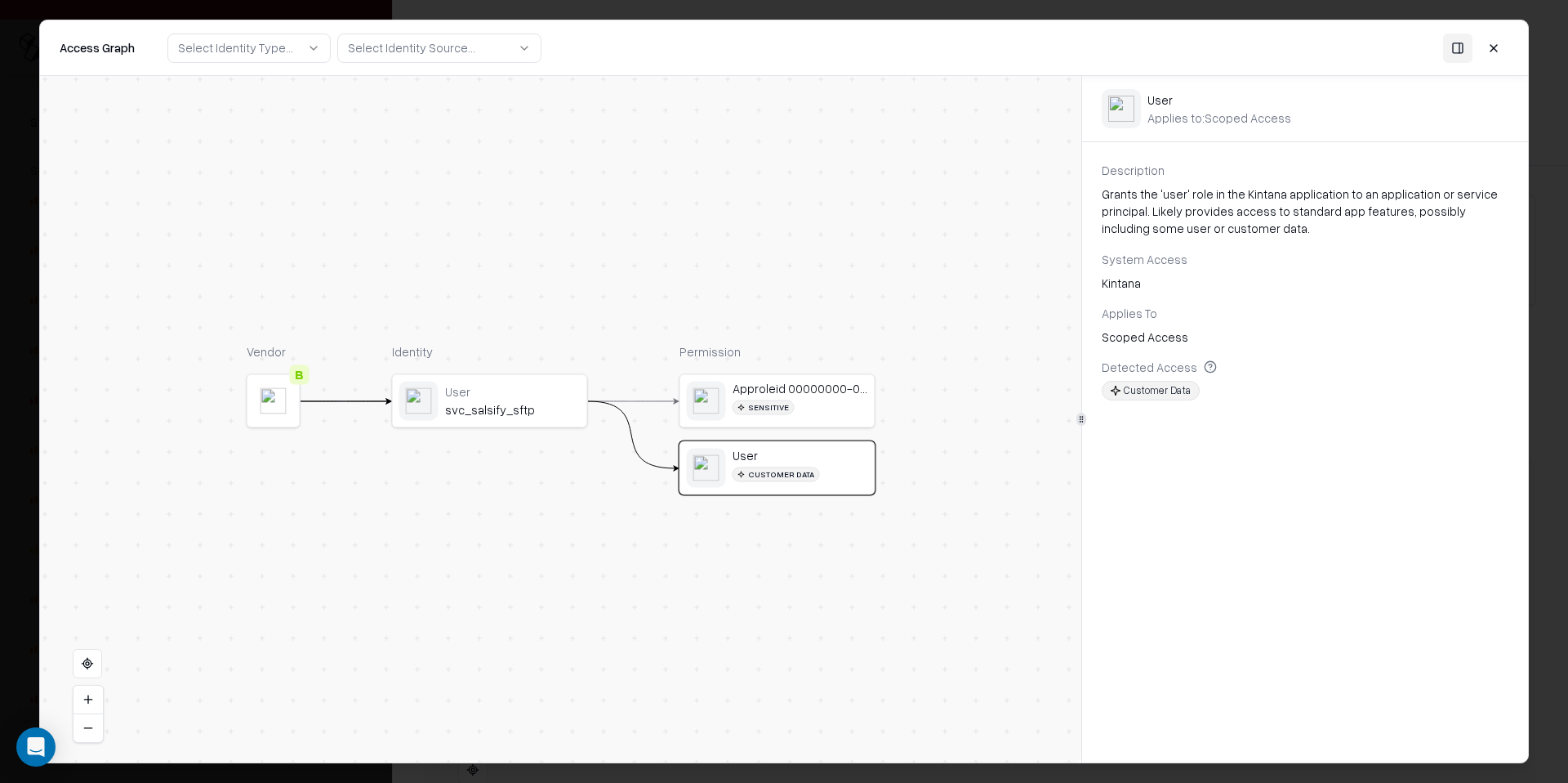
click at [810, 419] on div "Approleid 00000000-0000-0000-0000-000000000000 Sensitive" at bounding box center [800, 401] width 135 height 39
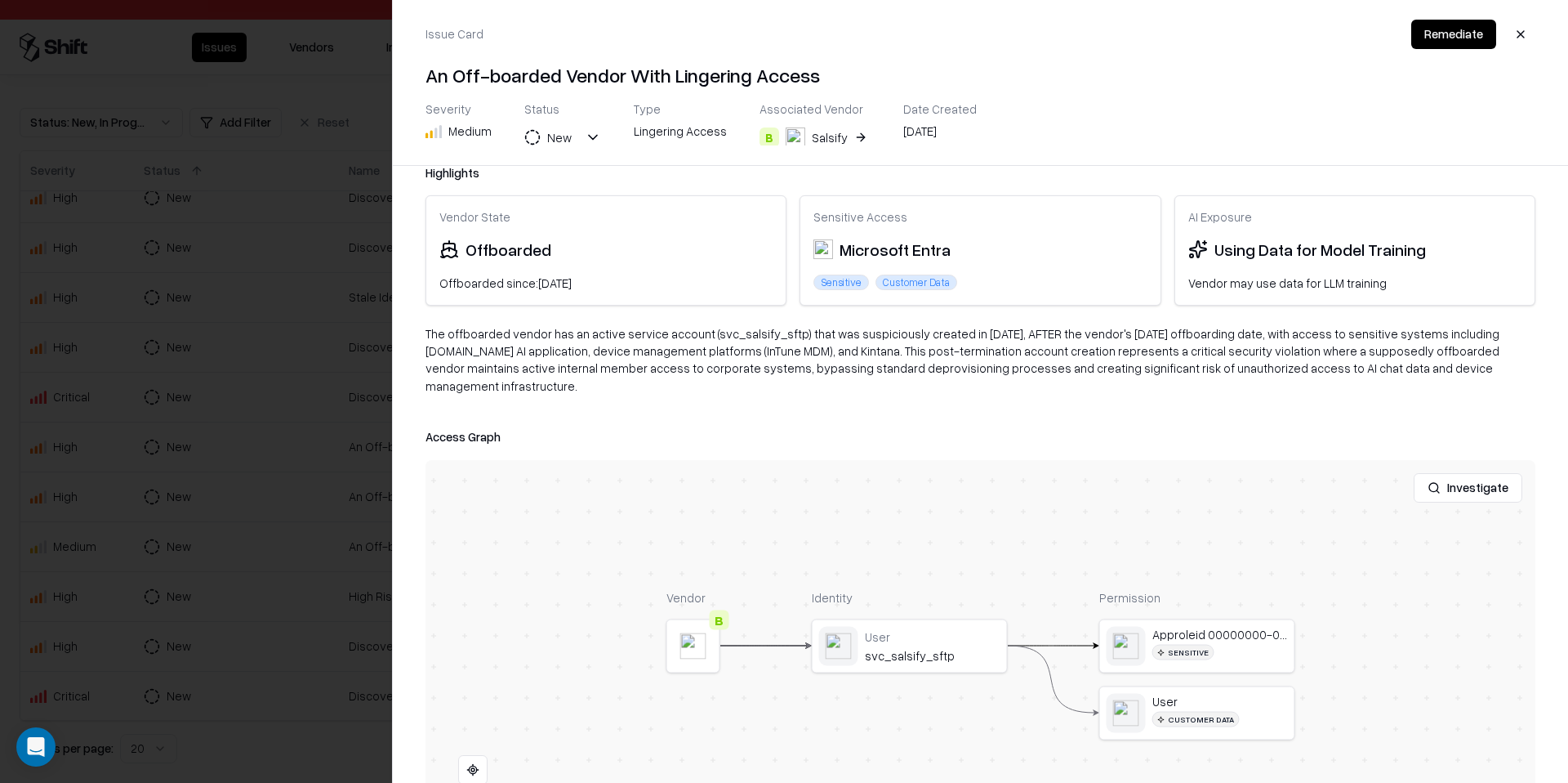
click at [847, 388] on div "The offboarded vendor has an active service account (svc_salsify_sftp) that was…" at bounding box center [980, 366] width 1109 height 82
click at [292, 415] on div at bounding box center [784, 391] width 1568 height 783
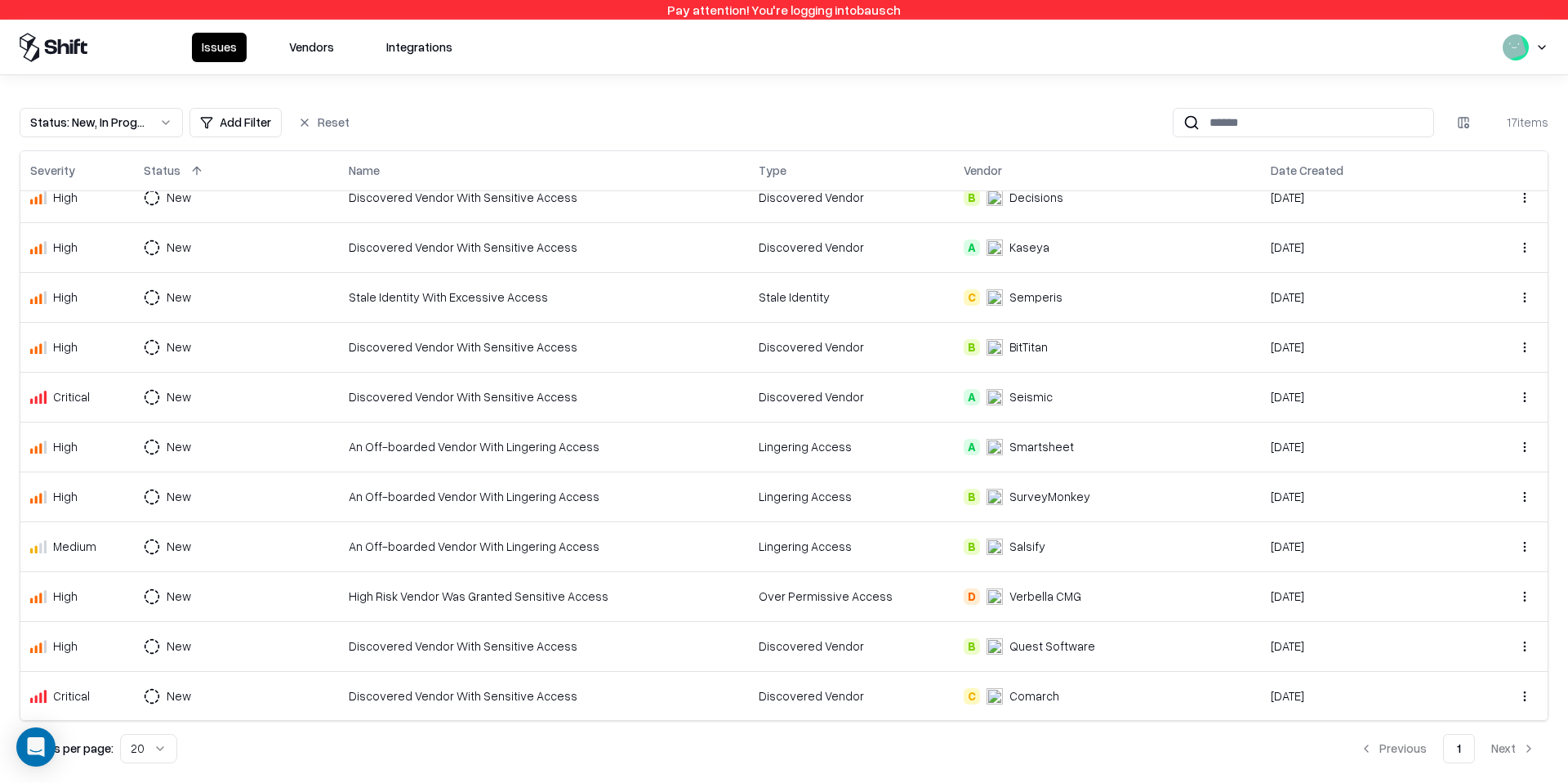
click at [629, 99] on div "Status : New, In Progress Add Filter Reset 17 items Severity Status Name Type V…" at bounding box center [784, 429] width 1568 height 708
